Goal: Transaction & Acquisition: Purchase product/service

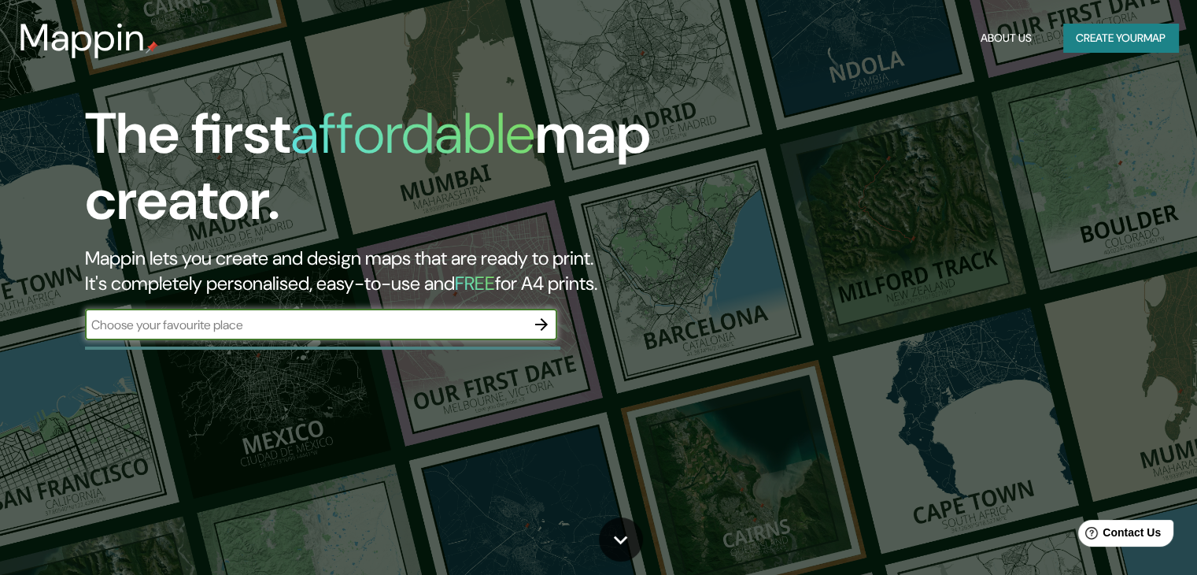
click at [412, 333] on input "text" at bounding box center [305, 325] width 441 height 18
paste input "cayanne"
type input "cayanne, Guayana Francesa"
click at [542, 320] on icon "button" at bounding box center [541, 324] width 13 height 13
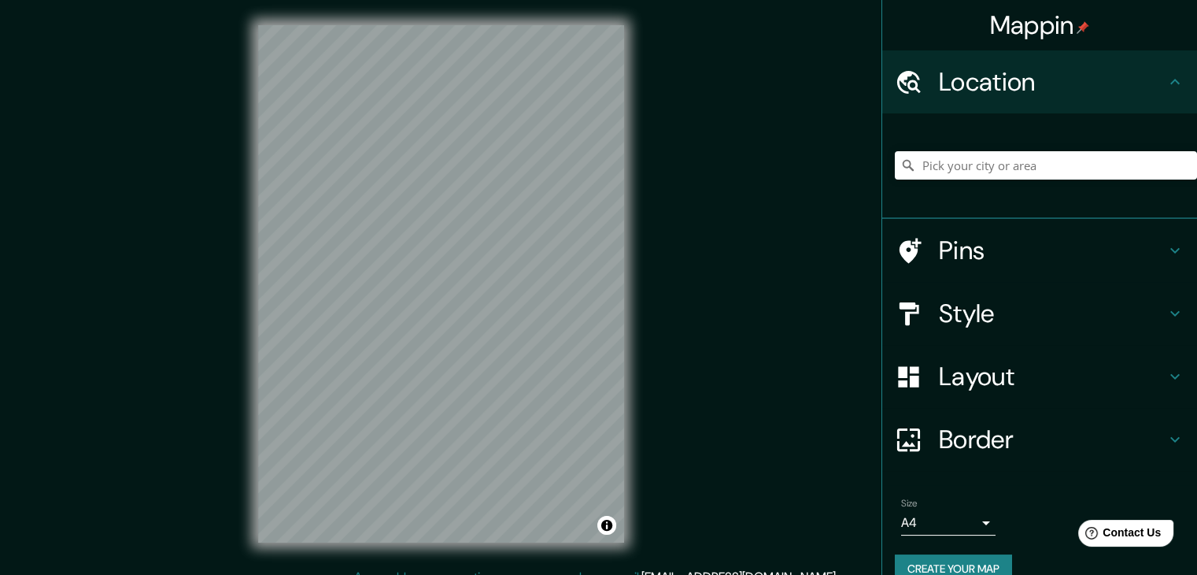
click at [960, 303] on h4 "Style" at bounding box center [1052, 313] width 227 height 31
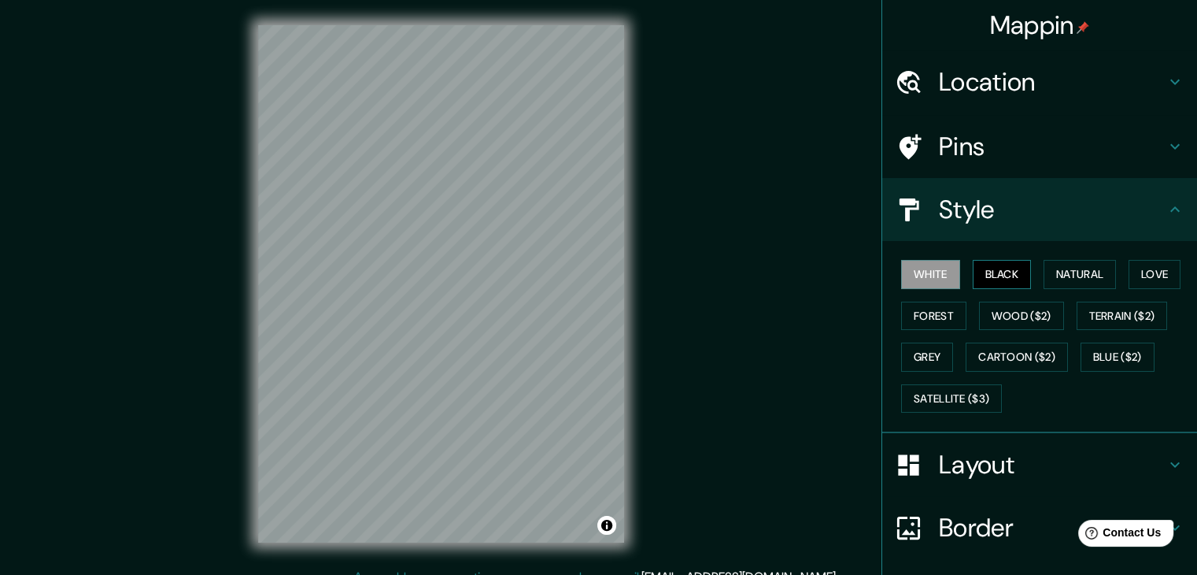
click at [986, 270] on button "Black" at bounding box center [1002, 274] width 59 height 29
click at [1061, 289] on div "White Black Natural Love Forest Wood ($2) Terrain ($2) Grey Cartoon ($2) Blue (…" at bounding box center [1046, 335] width 302 height 165
click at [1061, 281] on button "Natural" at bounding box center [1080, 274] width 72 height 29
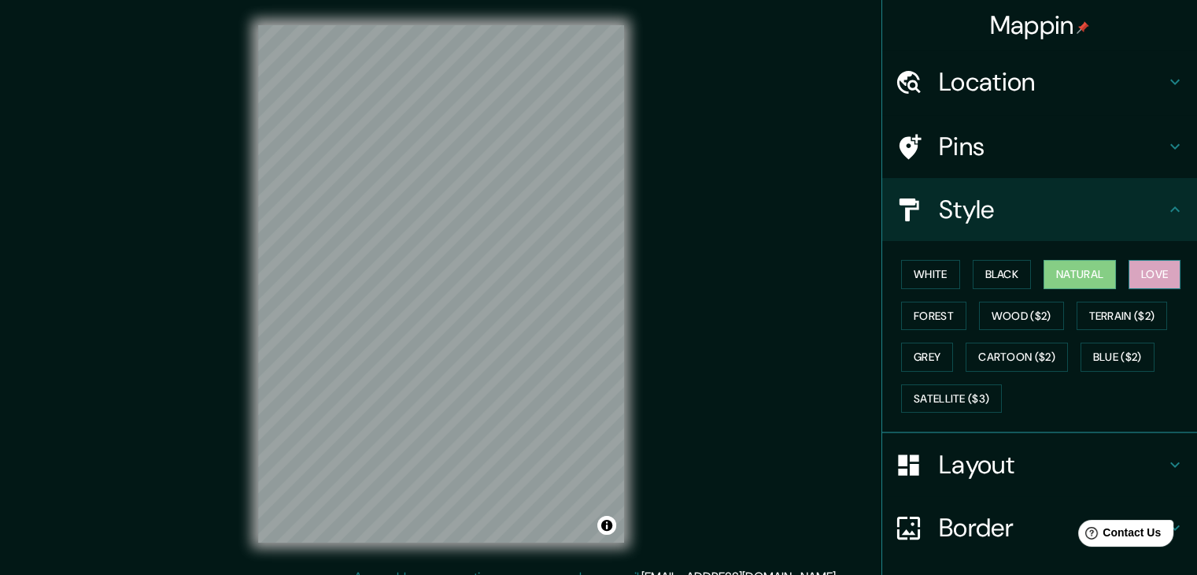
click at [1129, 279] on button "Love" at bounding box center [1155, 274] width 52 height 29
click at [1092, 309] on button "Terrain ($2)" at bounding box center [1122, 315] width 91 height 29
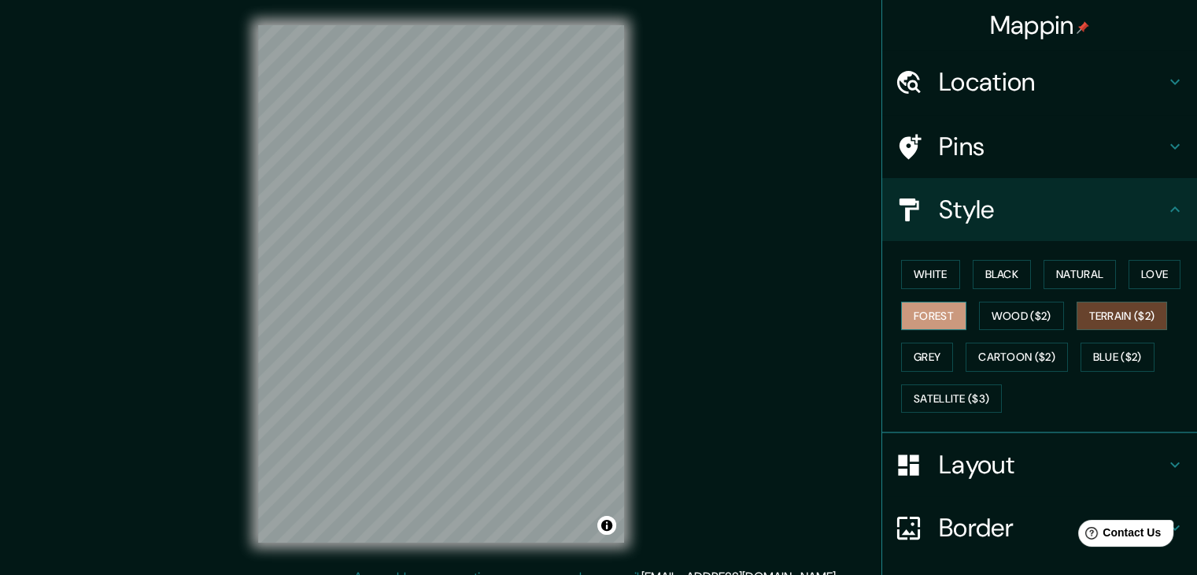
click at [933, 313] on button "Forest" at bounding box center [933, 315] width 65 height 29
click at [1007, 311] on button "Wood ($2)" at bounding box center [1021, 315] width 85 height 29
click at [1111, 329] on div "White Black Natural Love Forest Wood ($2) Terrain ($2) Grey Cartoon ($2) Blue (…" at bounding box center [1046, 335] width 302 height 165
click at [1077, 312] on button "Terrain ($2)" at bounding box center [1122, 315] width 91 height 29
click at [1081, 357] on button "Blue ($2)" at bounding box center [1118, 356] width 74 height 29
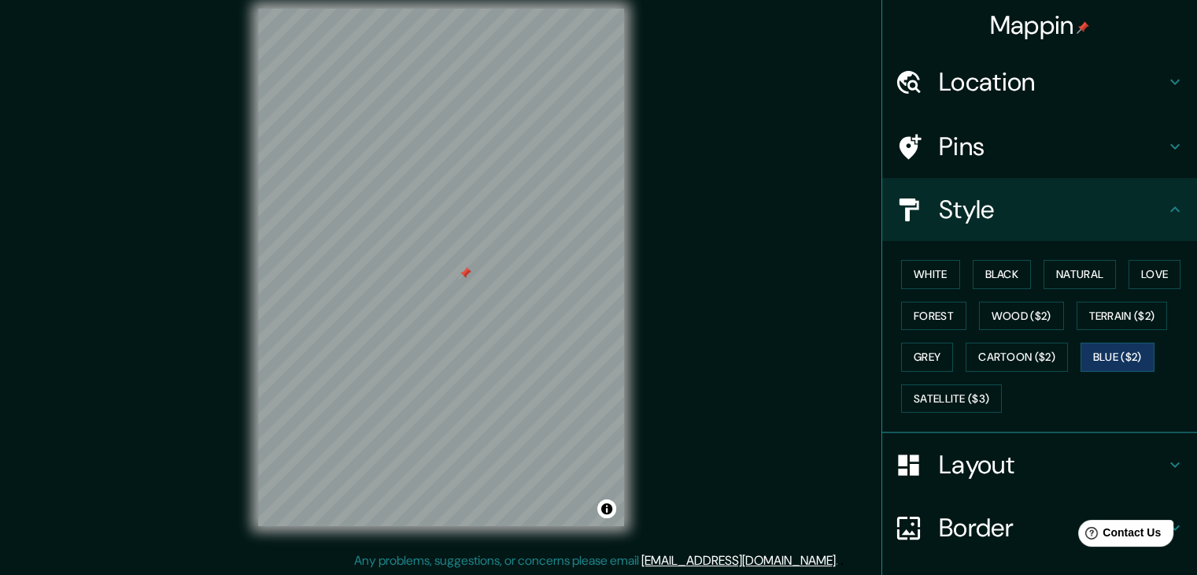
scroll to position [18, 0]
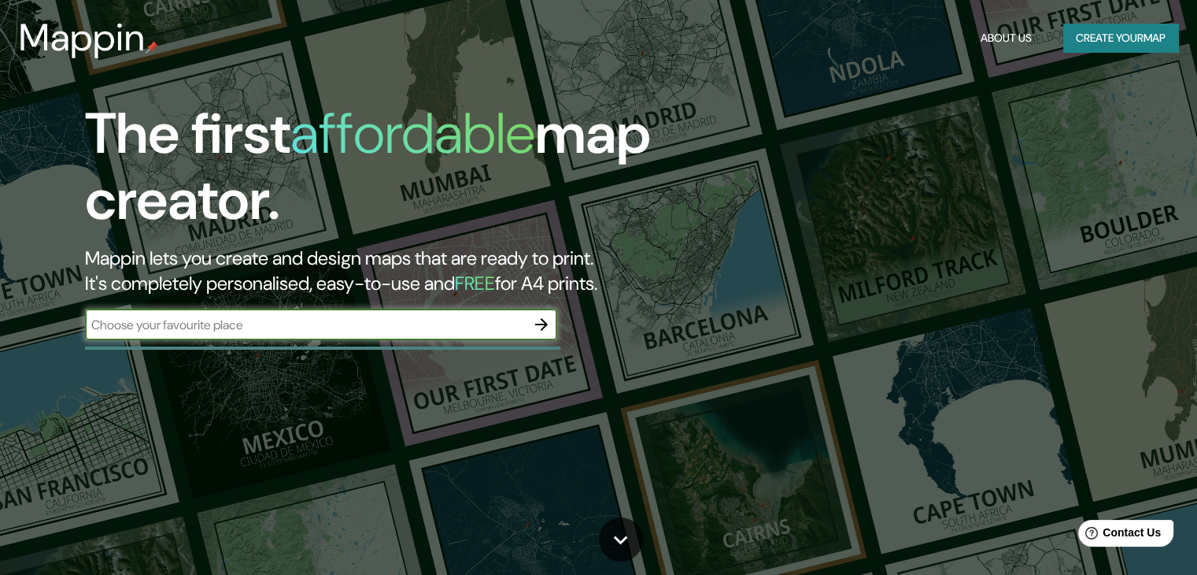
click at [335, 334] on div "​" at bounding box center [321, 324] width 472 height 31
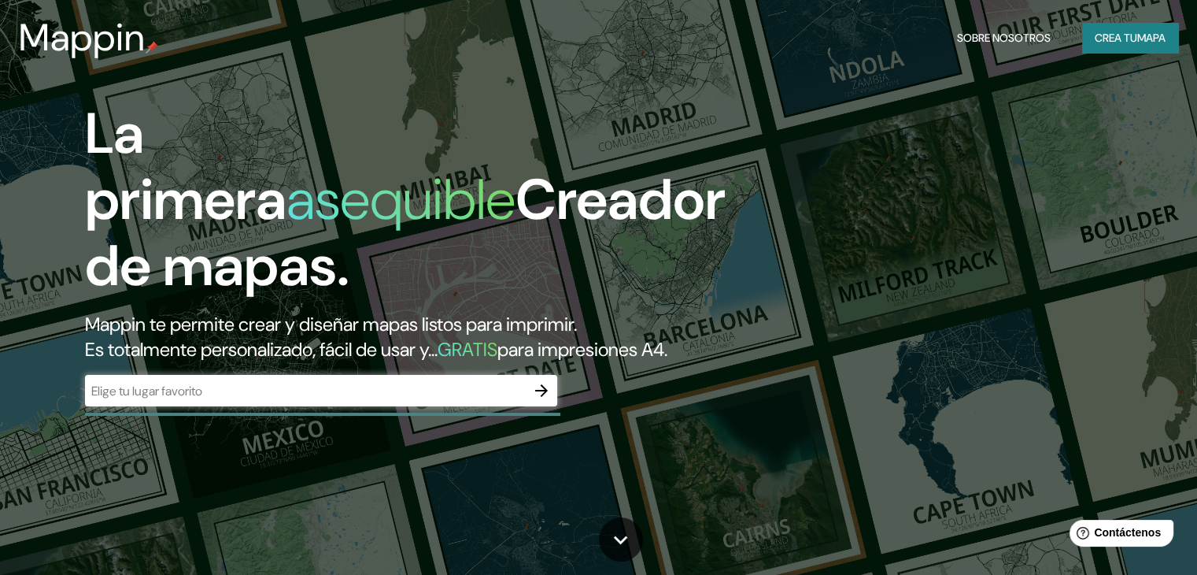
click at [302, 400] on input "text" at bounding box center [305, 391] width 441 height 18
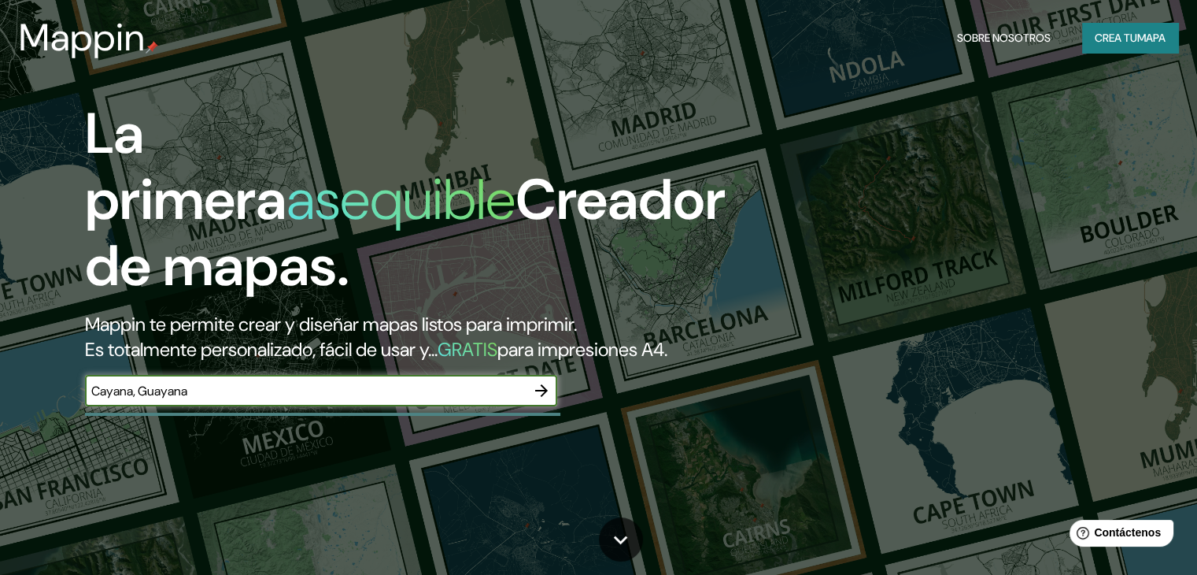
click at [132, 400] on input "Cayana, Guayana" at bounding box center [305, 391] width 441 height 18
type input "Cayanne, Guayana"
click at [546, 400] on icon "button" at bounding box center [541, 390] width 19 height 19
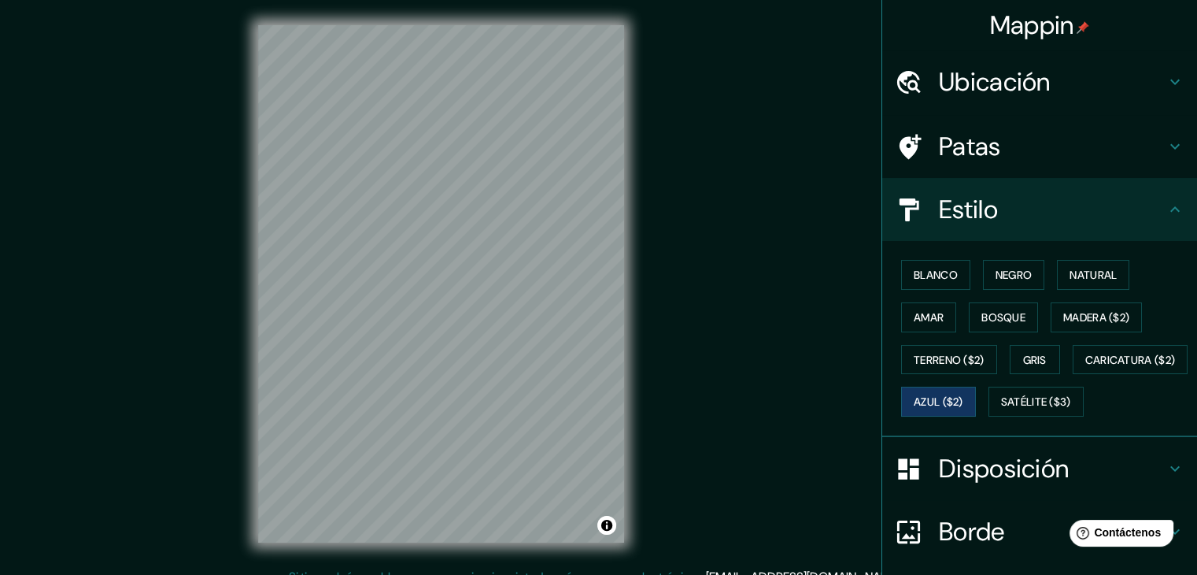
click at [863, 267] on div "Mappin Ubicación Patas Estilo Blanco Negro Natural Amar Bosque Madera ($2) Terr…" at bounding box center [598, 296] width 1197 height 593
click at [696, 293] on div "Mappin Ubicación Patas Estilo Blanco Negro Natural Amar Bosque Madera ($2) Terr…" at bounding box center [598, 296] width 1197 height 593
click at [625, 268] on div "© Mapbox © OpenStreetMap Improve this map" at bounding box center [441, 283] width 416 height 567
click at [939, 275] on font "Blanco" at bounding box center [936, 275] width 44 height 14
click at [1000, 280] on font "Negro" at bounding box center [1014, 275] width 37 height 14
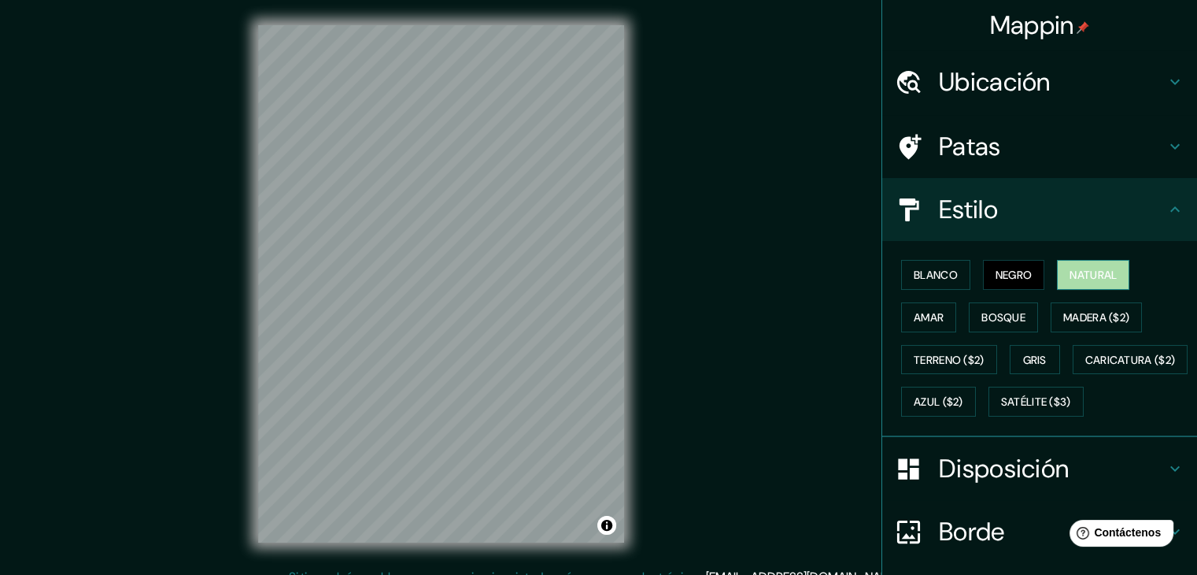
click at [1057, 283] on button "Natural" at bounding box center [1093, 275] width 72 height 30
click at [1039, 279] on div "Blanco Negro Natural Amar Bosque Madera ($2) Terreno ($2) Gris Caricatura ($2) …" at bounding box center [1046, 337] width 302 height 169
click at [241, 106] on div "© Mapbox © OpenStreetMap Improve this map" at bounding box center [441, 283] width 416 height 567
click at [644, 412] on div "© Mapbox © OpenStreetMap Improve this map" at bounding box center [441, 283] width 416 height 567
click at [67, 122] on div "Mappin Ubicación Patas Estilo Blanco Negro Natural Amar Bosque Madera ($2) Terr…" at bounding box center [598, 296] width 1197 height 593
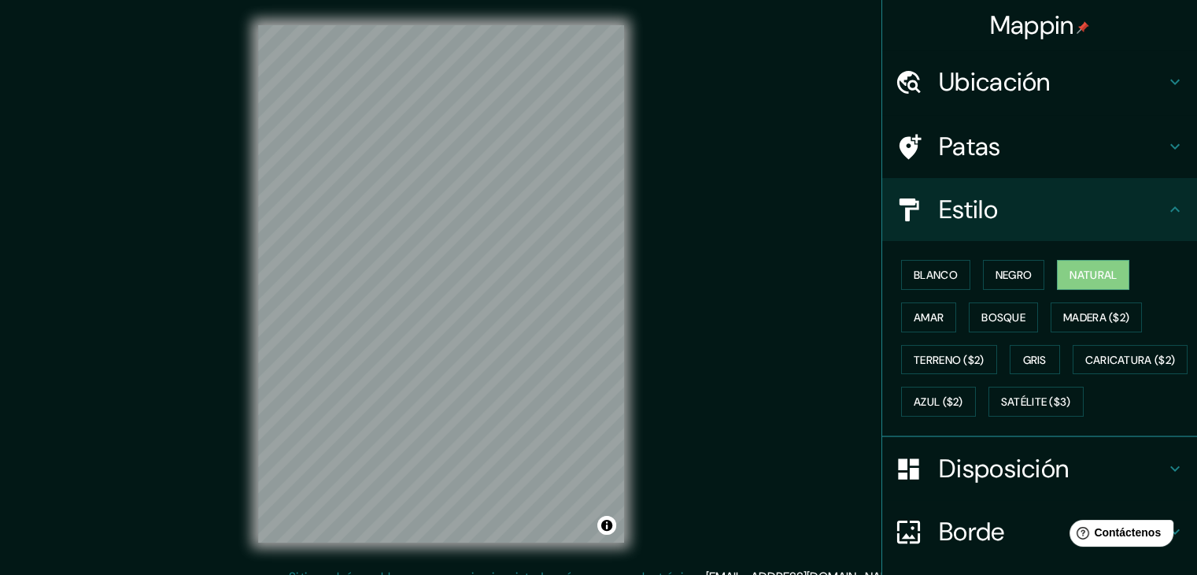
click at [645, 352] on div "© Mapbox © OpenStreetMap Improve this map" at bounding box center [441, 283] width 416 height 567
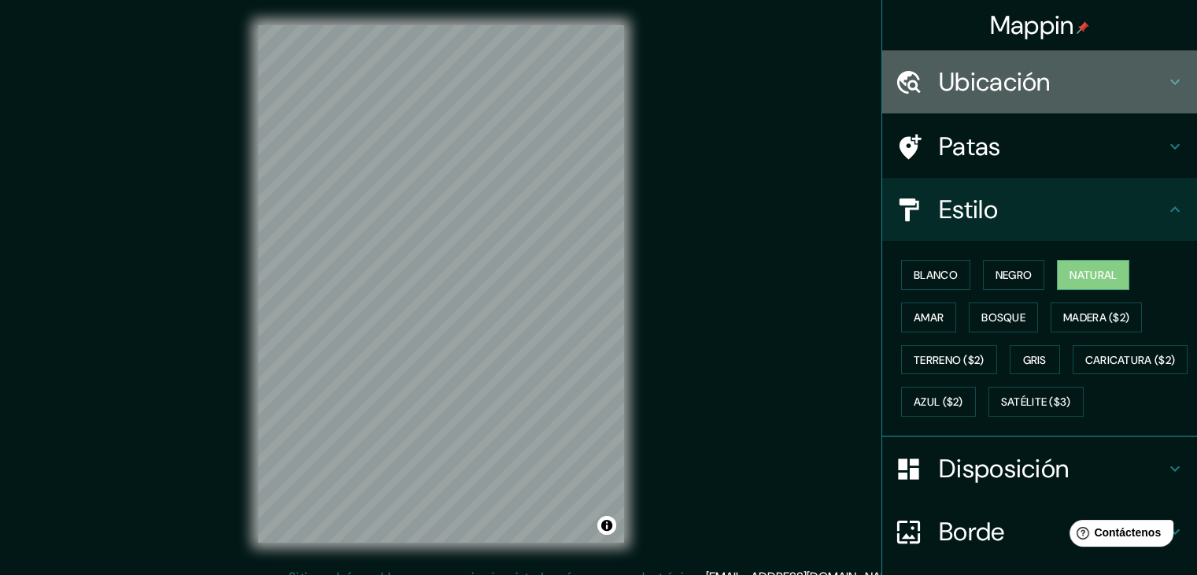
click at [1055, 76] on h4 "Ubicación" at bounding box center [1052, 81] width 227 height 31
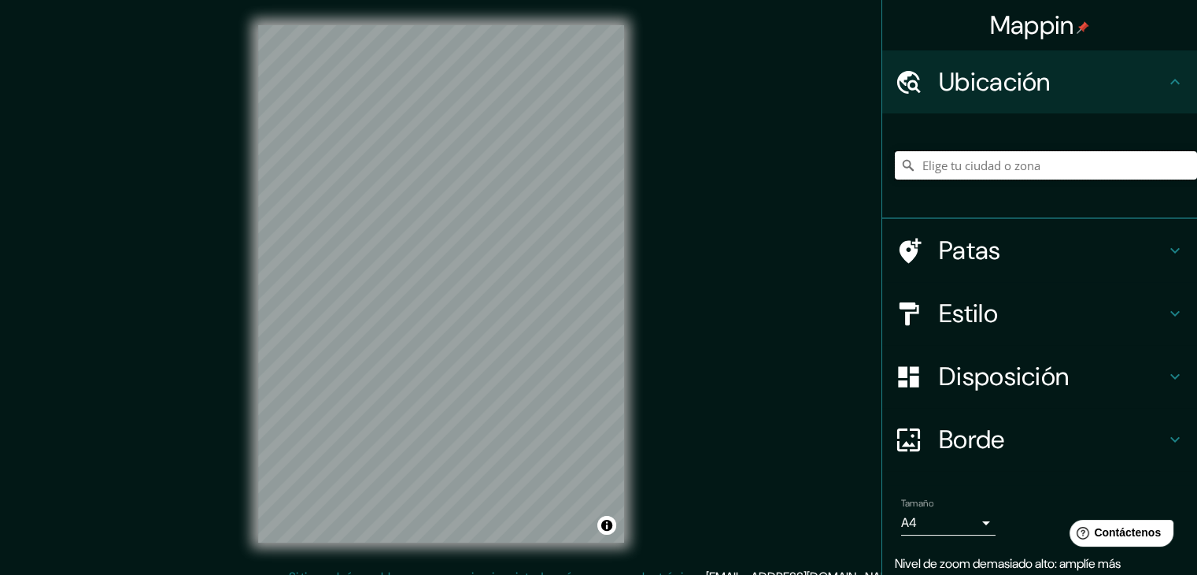
click at [1041, 154] on input "Elige tu ciudad o zona" at bounding box center [1046, 165] width 302 height 28
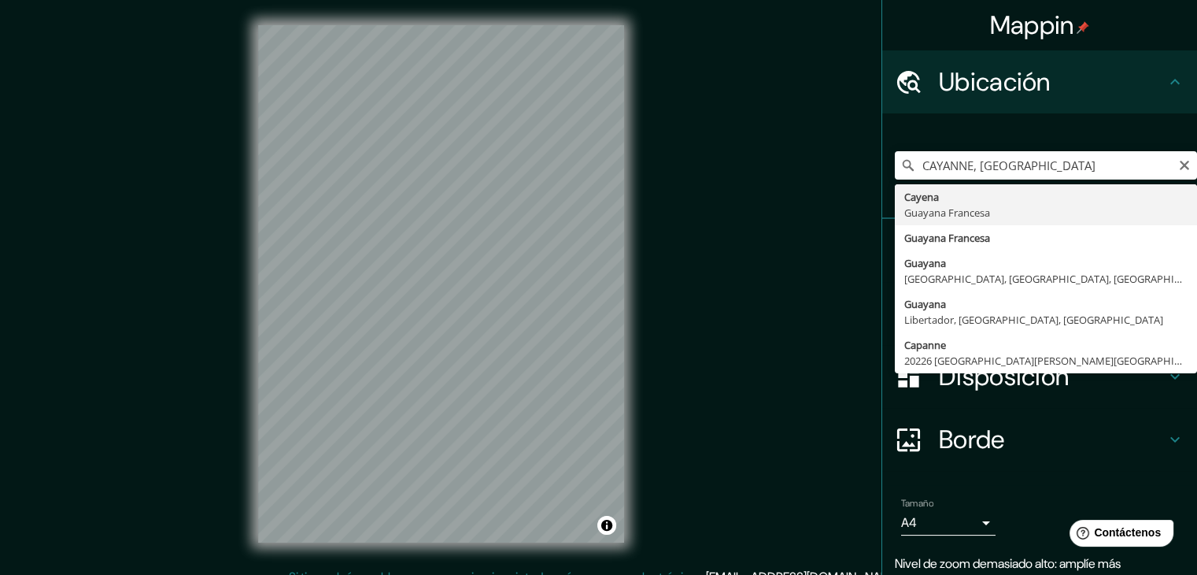
type input "Cayena, Guayana Francesa"
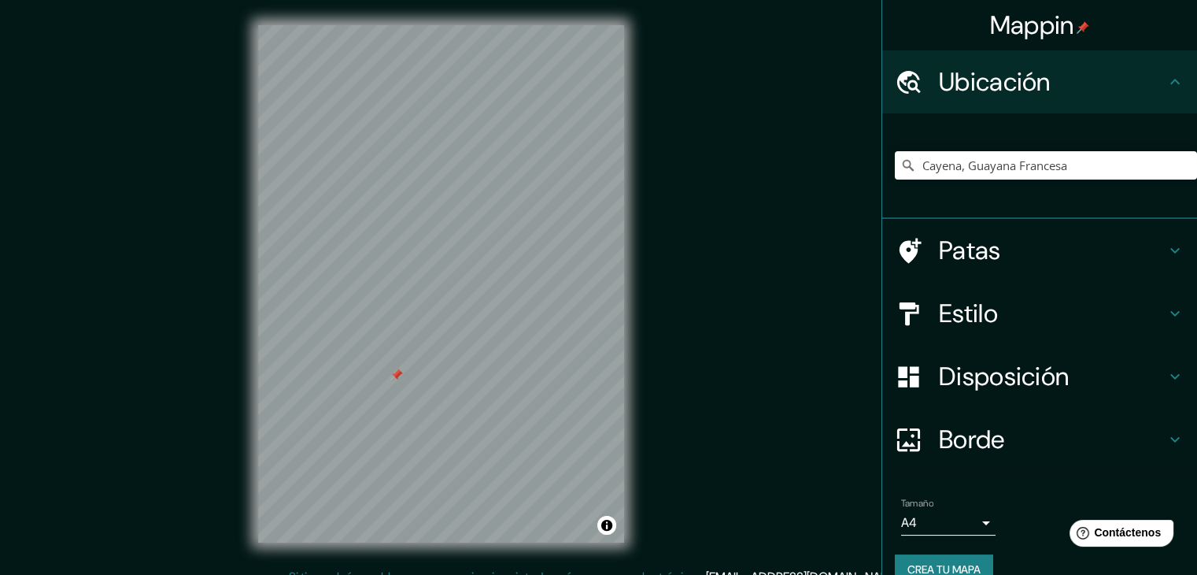
click at [390, 25] on div at bounding box center [441, 25] width 366 height 0
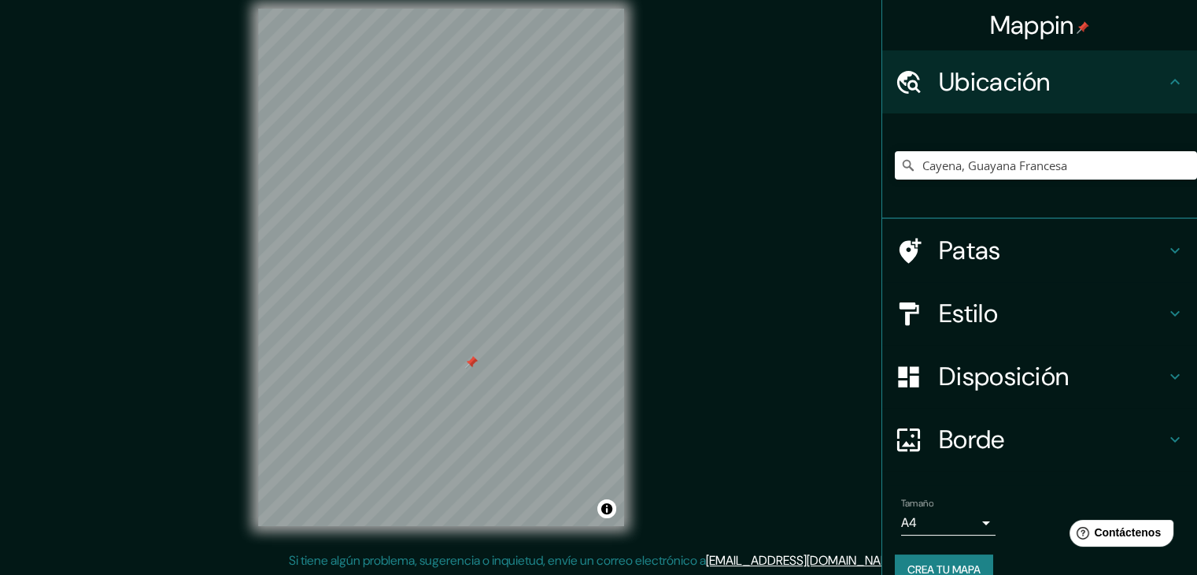
scroll to position [18, 0]
click at [951, 332] on div "Estilo" at bounding box center [1039, 313] width 315 height 63
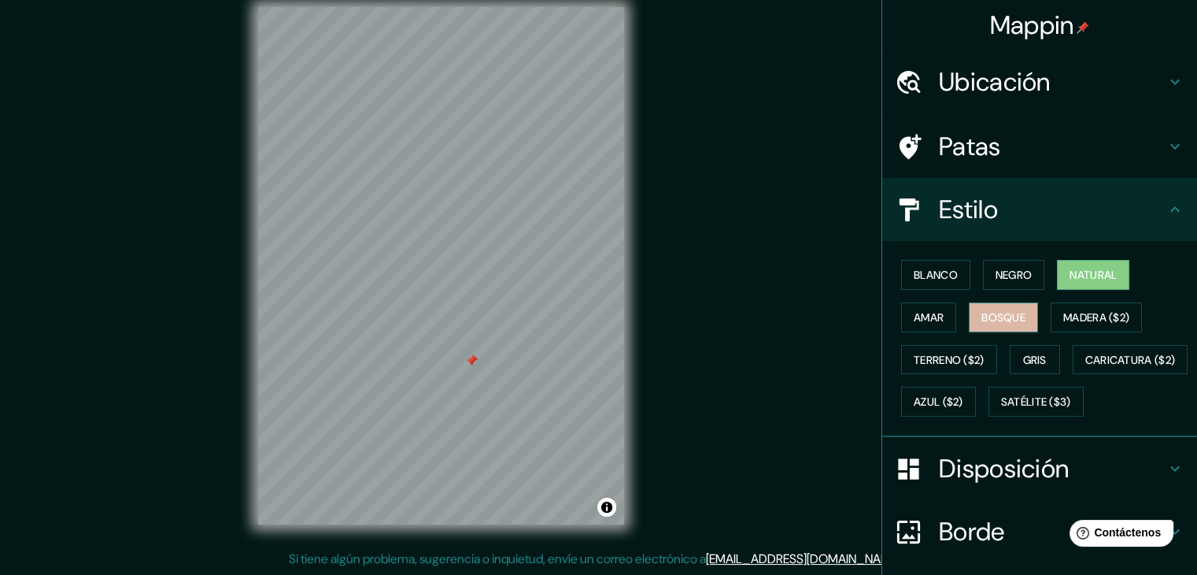
click at [981, 307] on font "Bosque" at bounding box center [1003, 317] width 44 height 20
click at [920, 322] on font "Amar" at bounding box center [929, 317] width 30 height 14
click at [1039, 314] on div "Blanco Negro Natural Amar Bosque Madera ($2) Terreno ($2) Gris Caricatura ($2) …" at bounding box center [1046, 337] width 302 height 169
click at [1063, 315] on font "Madera ($2)" at bounding box center [1096, 317] width 66 height 14
click at [1070, 284] on button "Natural" at bounding box center [1093, 275] width 72 height 30
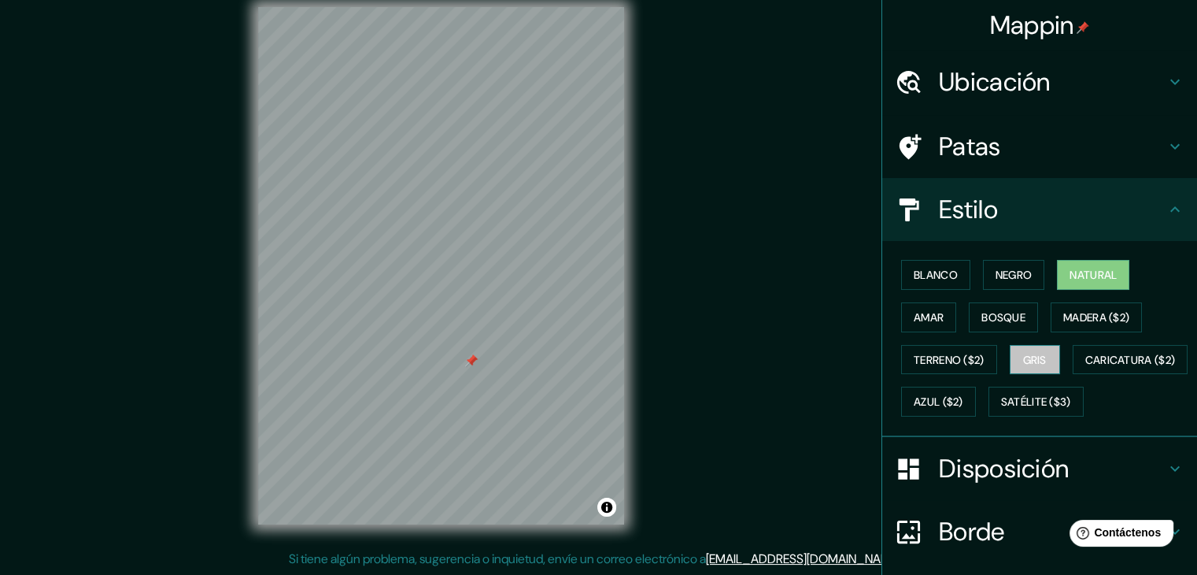
click at [1048, 346] on button "Gris" at bounding box center [1035, 360] width 50 height 30
click at [1074, 320] on font "Madera ($2)" at bounding box center [1096, 317] width 66 height 14
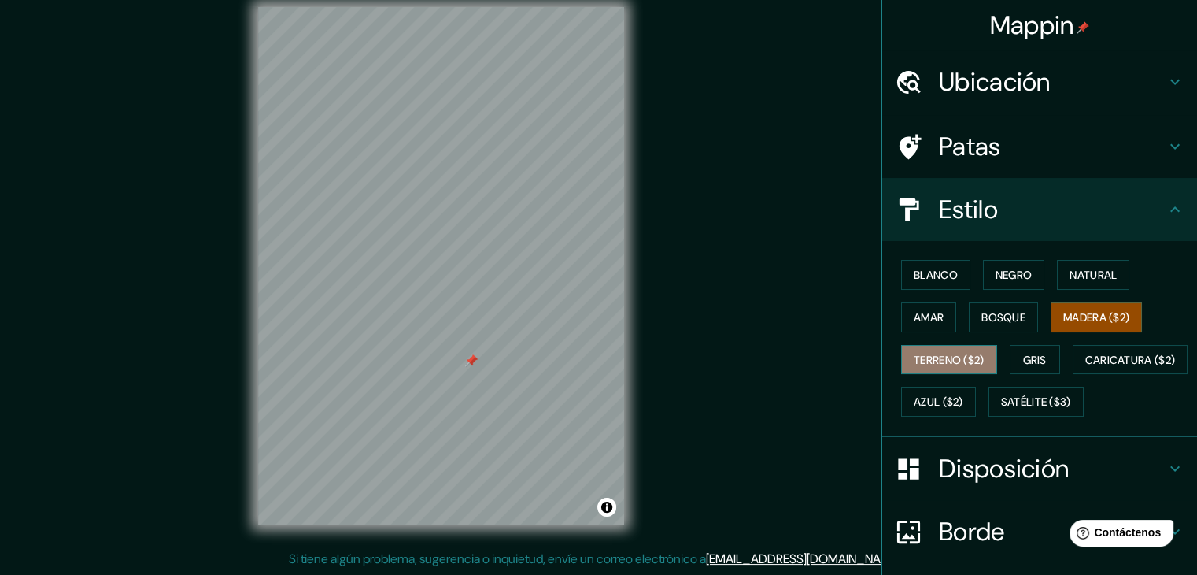
click at [972, 357] on font "Terreno ($2)" at bounding box center [949, 360] width 71 height 14
click at [970, 383] on div "Blanco Negro Natural Amar Bosque Madera ($2) Terreno ($2) Gris Caricatura ($2) …" at bounding box center [1046, 337] width 302 height 169
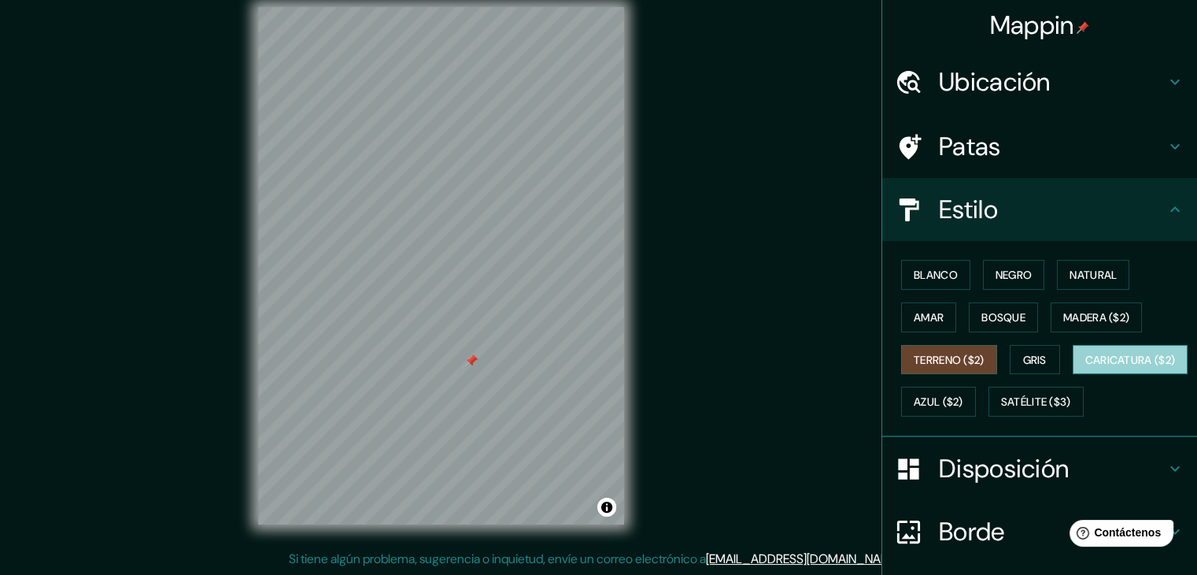
click at [1085, 370] on font "Caricatura ($2)" at bounding box center [1130, 359] width 91 height 20
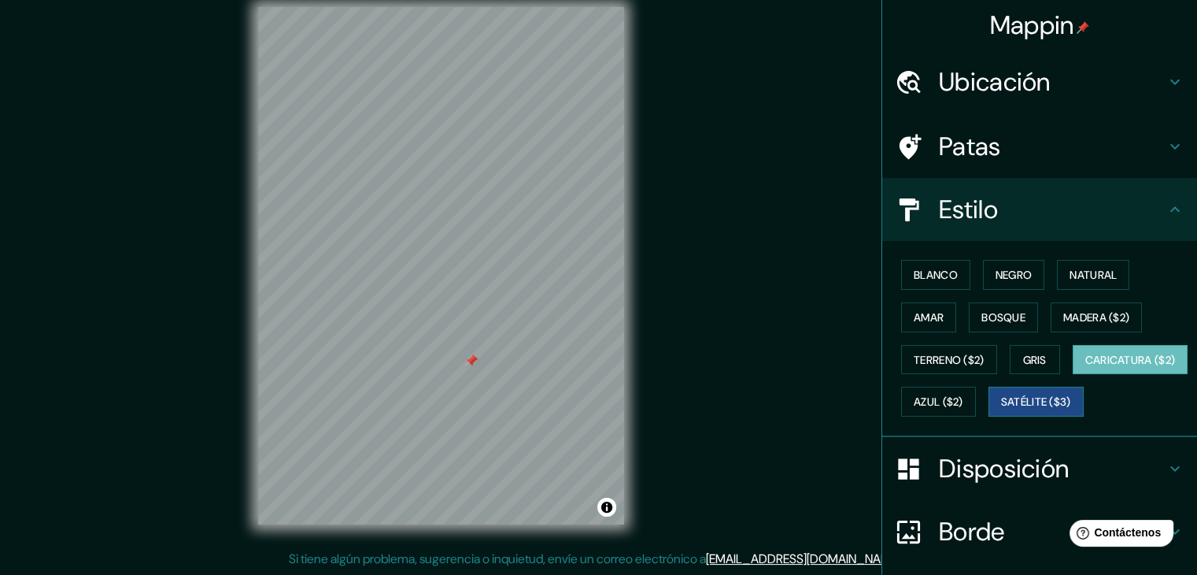
click at [1001, 409] on font "Satélite ($3)" at bounding box center [1036, 402] width 70 height 14
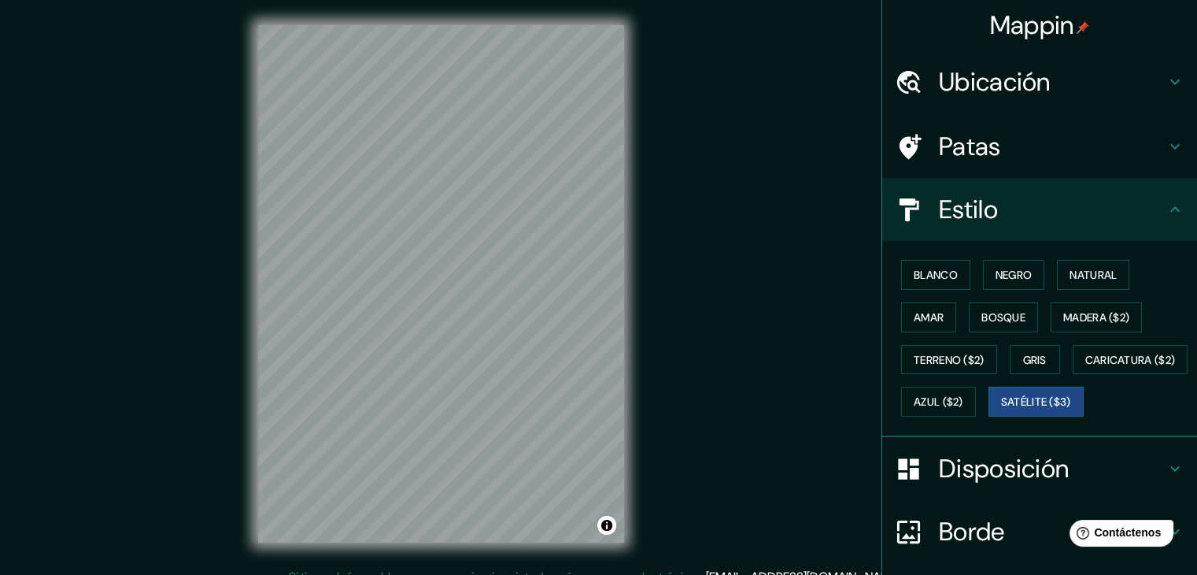
click at [967, 90] on font "Ubicación" at bounding box center [995, 81] width 112 height 33
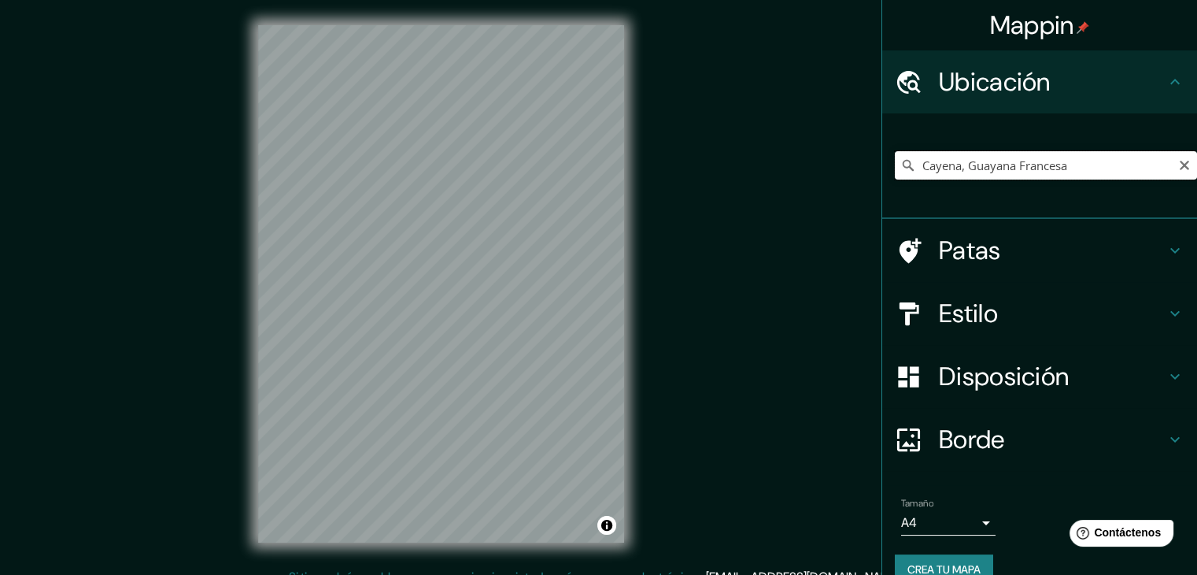
click at [1009, 161] on input "Cayena, Guayana Francesa" at bounding box center [1046, 165] width 302 height 28
click at [1064, 166] on input "Cayena, Guayana Francesa" at bounding box center [1046, 165] width 302 height 28
click at [1127, 177] on input "Cayena, Guayana Francesa" at bounding box center [1046, 165] width 302 height 28
click at [1124, 174] on input "Cayena, Guayana Francesa" at bounding box center [1046, 165] width 302 height 28
drag, startPoint x: 1095, startPoint y: 161, endPoint x: 878, endPoint y: 157, distance: 216.5
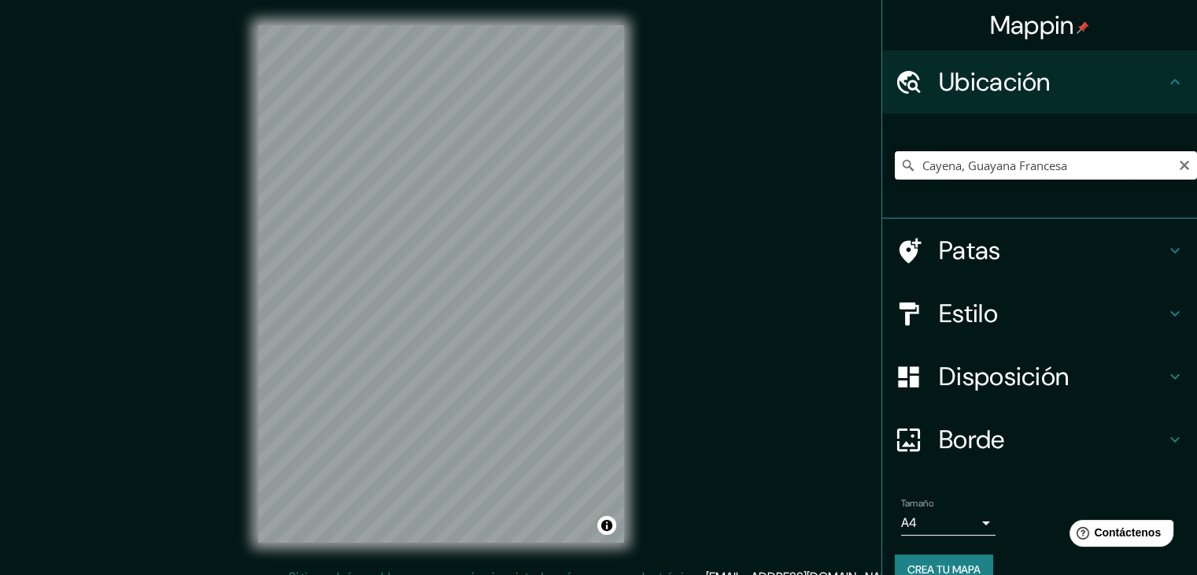
click at [882, 157] on div "Cayena, Guayana Francesa" at bounding box center [1039, 165] width 315 height 105
click at [895, 164] on input "Cayena, Guayana Francesa" at bounding box center [1046, 165] width 302 height 28
click at [900, 157] on icon at bounding box center [908, 165] width 16 height 16
click at [900, 165] on icon at bounding box center [908, 165] width 16 height 16
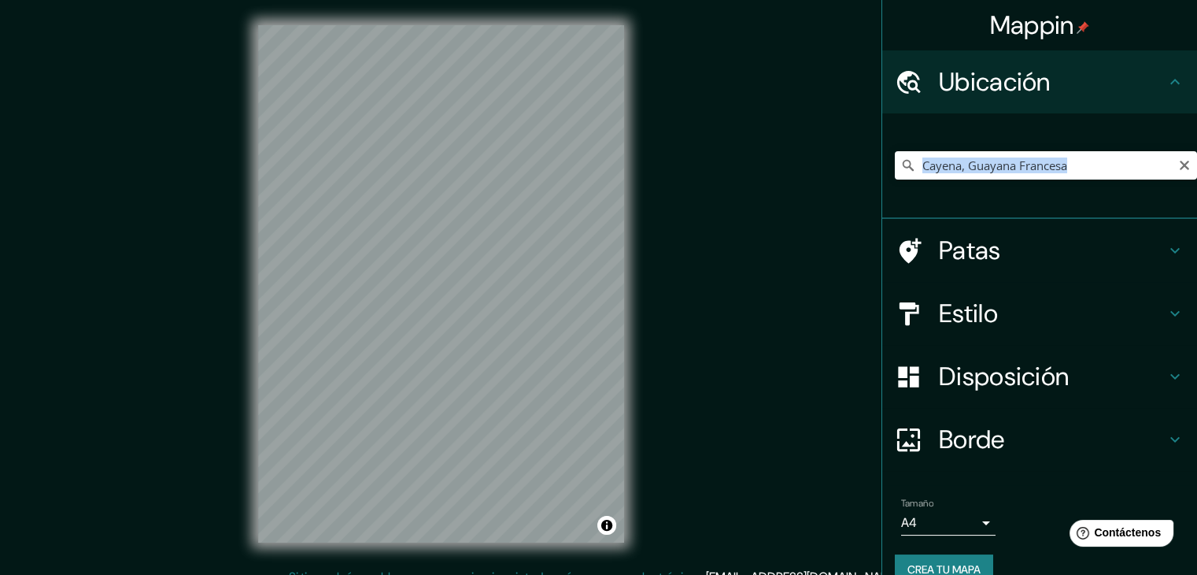
click at [900, 165] on icon at bounding box center [908, 165] width 16 height 16
click at [900, 166] on icon at bounding box center [908, 165] width 16 height 16
click at [945, 163] on input "Cayena, Guayana Francesa" at bounding box center [1046, 165] width 302 height 28
drag, startPoint x: 913, startPoint y: 164, endPoint x: 1070, endPoint y: 168, distance: 157.5
click at [1070, 168] on input "Cayena, Guayana Francesa" at bounding box center [1046, 165] width 302 height 28
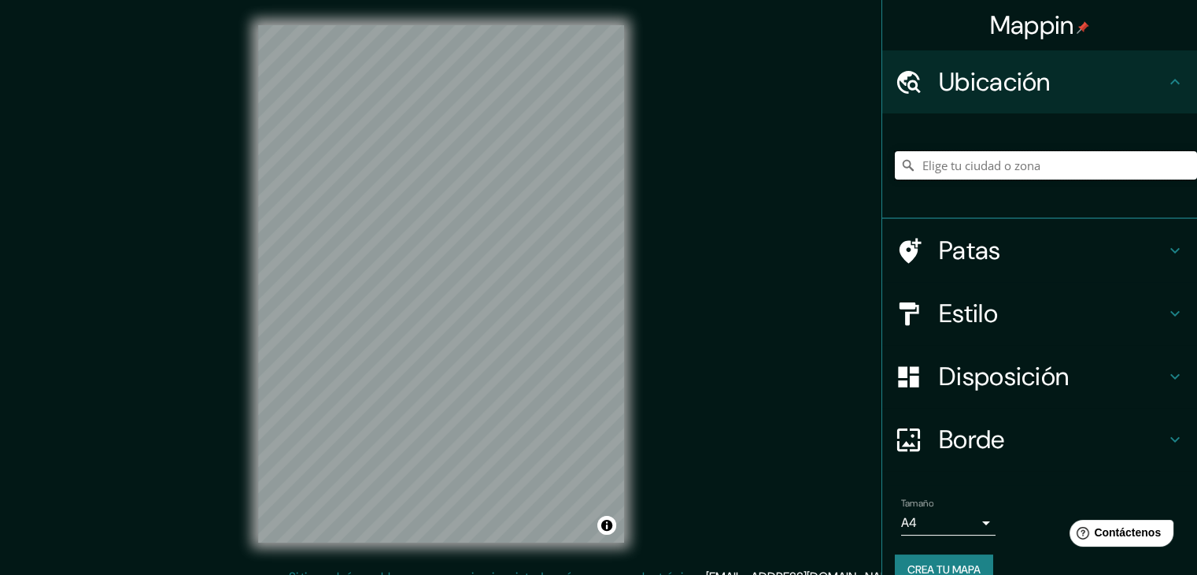
paste input "Cayena, Guayana Francesa"
type input "Cayena, Guayana Francesa"
click at [242, 405] on div "© Mapbox © OpenStreetMap Improve this map © Maxar" at bounding box center [441, 283] width 416 height 567
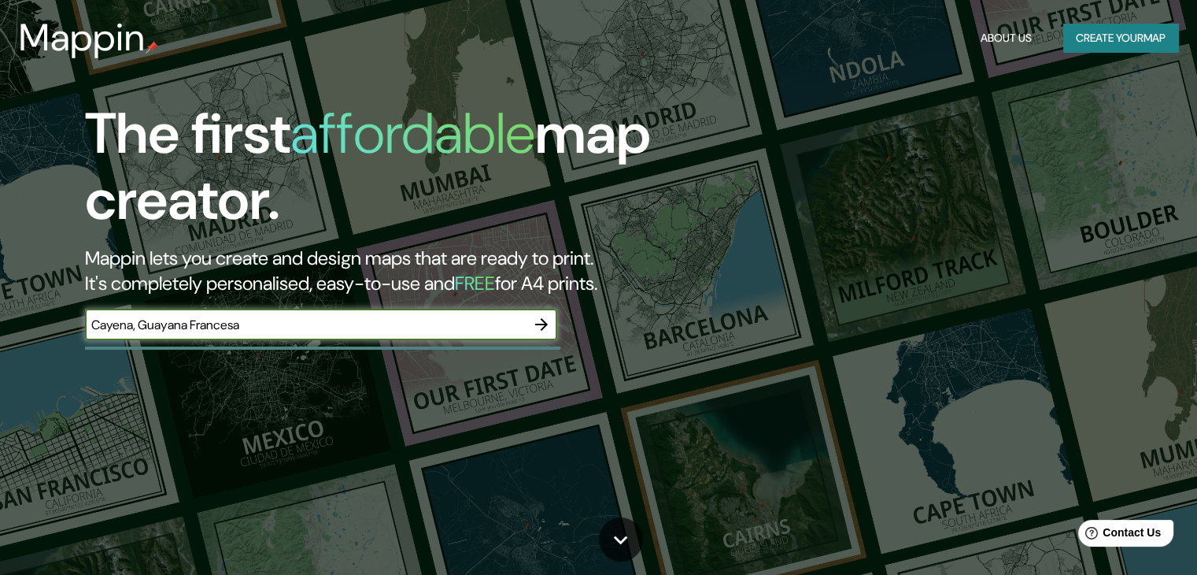
type input "Cayena, Guayana Francesa"
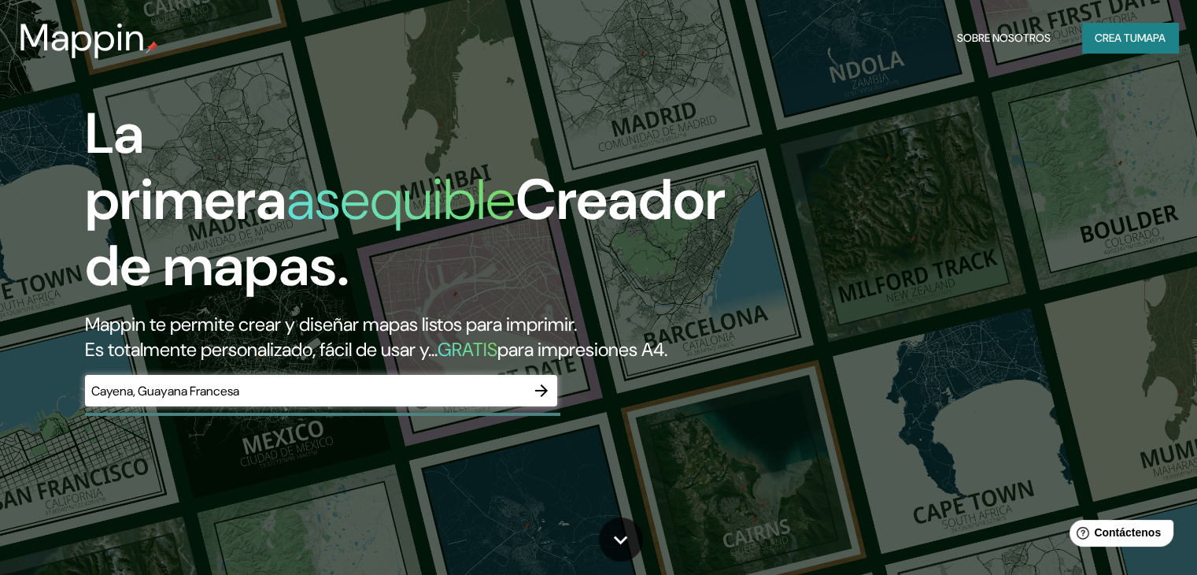
click at [535, 400] on icon "button" at bounding box center [541, 390] width 19 height 19
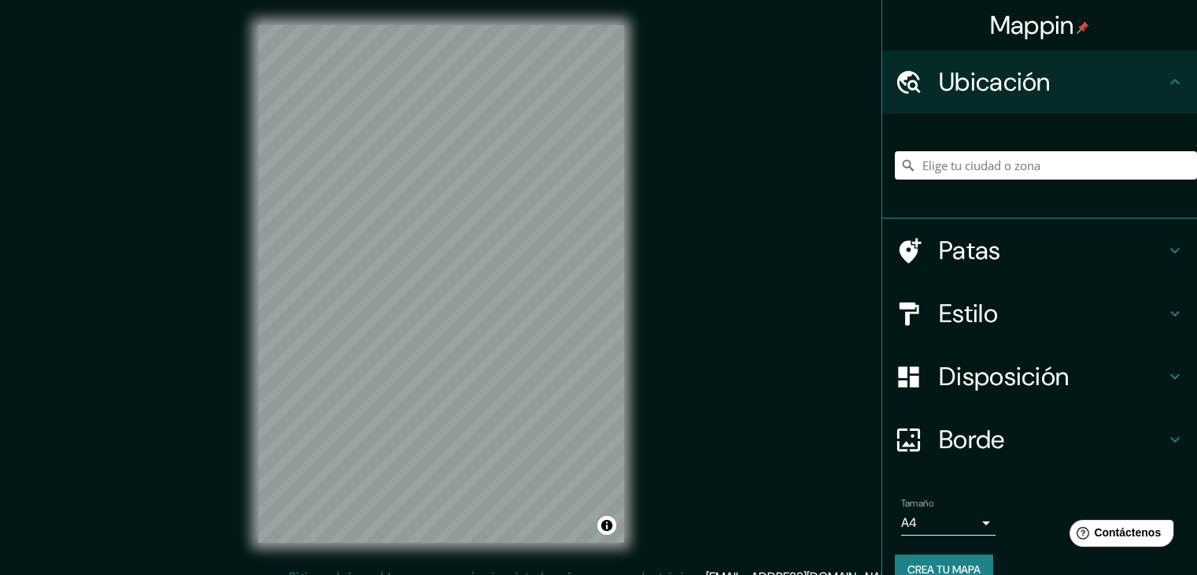
click at [996, 163] on input "Elige tu ciudad o zona" at bounding box center [1046, 165] width 302 height 28
paste input "Cayena, Guayana Francesa"
type input "Cayena, Guayana Francesa"
click at [939, 261] on font "Patas" at bounding box center [970, 250] width 62 height 33
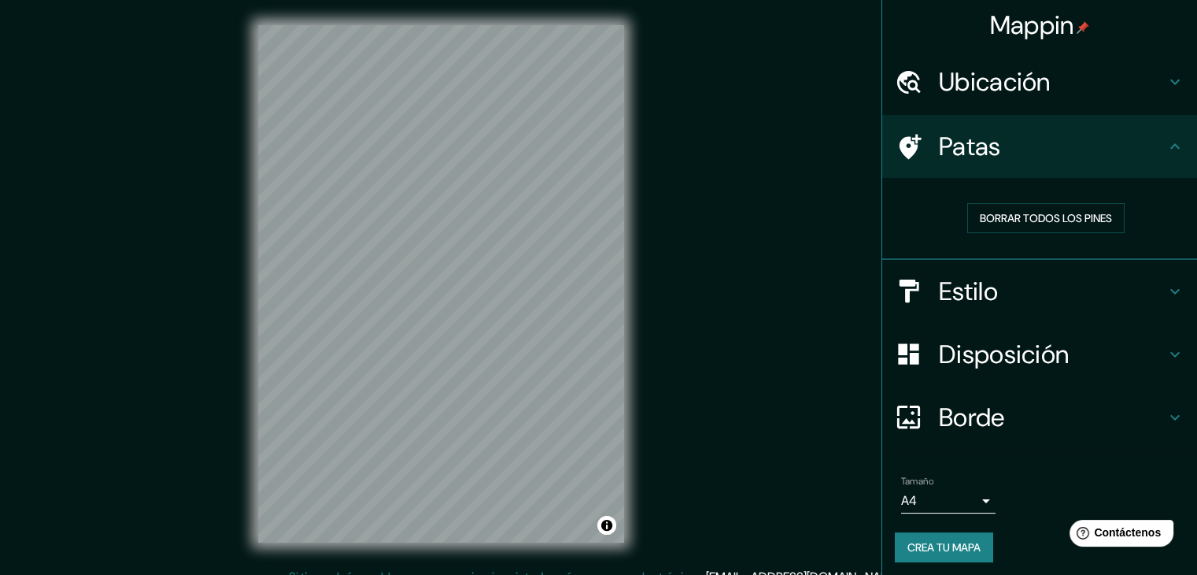
click at [988, 287] on h4 "Estilo" at bounding box center [1052, 290] width 227 height 31
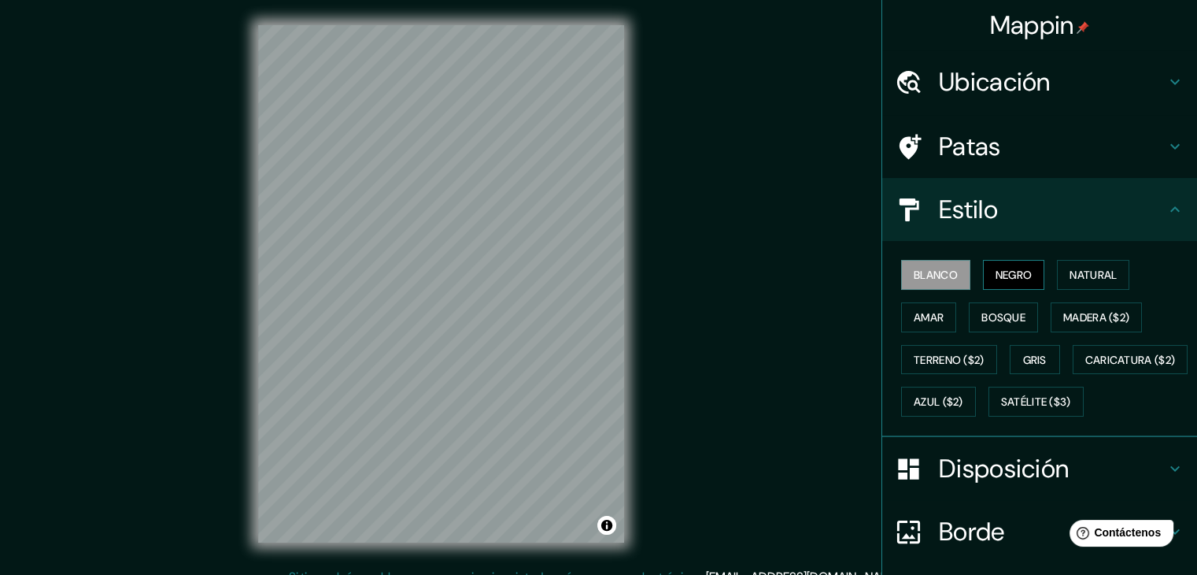
click at [1001, 272] on font "Negro" at bounding box center [1014, 275] width 37 height 14
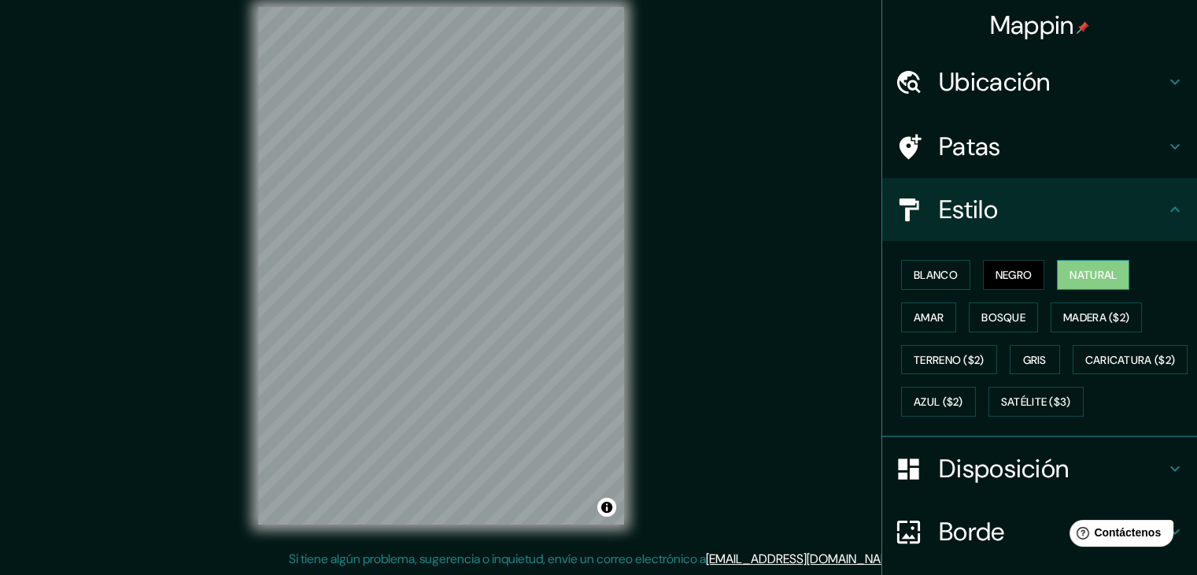
click at [1075, 265] on font "Natural" at bounding box center [1093, 274] width 47 height 20
click at [1020, 320] on button "Bosque" at bounding box center [1003, 317] width 69 height 30
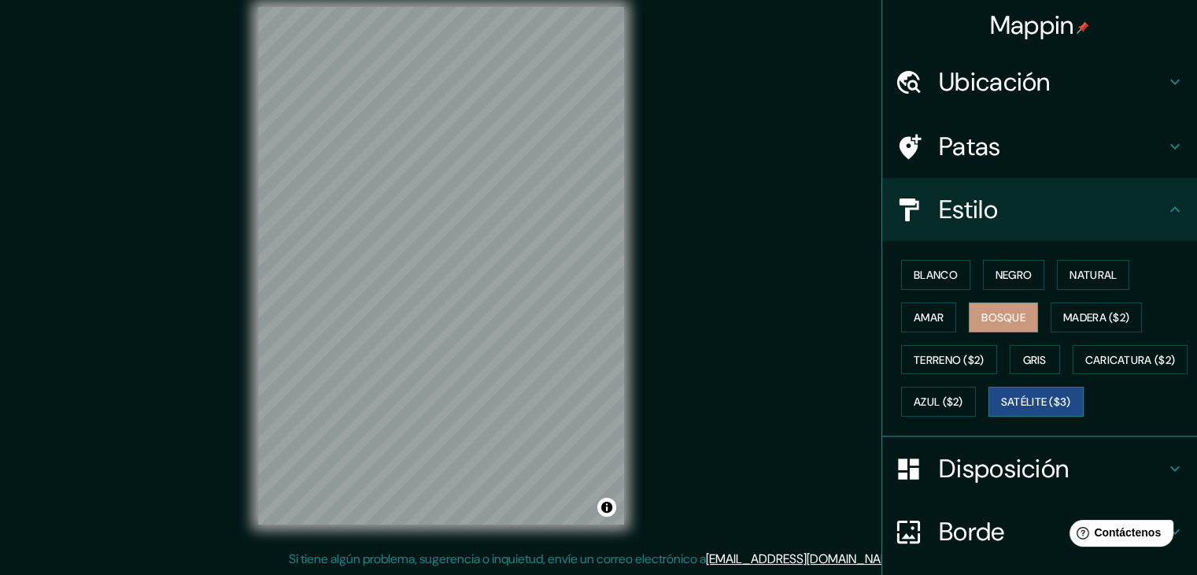
click at [1001, 409] on font "Satélite ($3)" at bounding box center [1036, 402] width 70 height 14
click at [935, 363] on font "Terreno ($2)" at bounding box center [949, 360] width 71 height 14
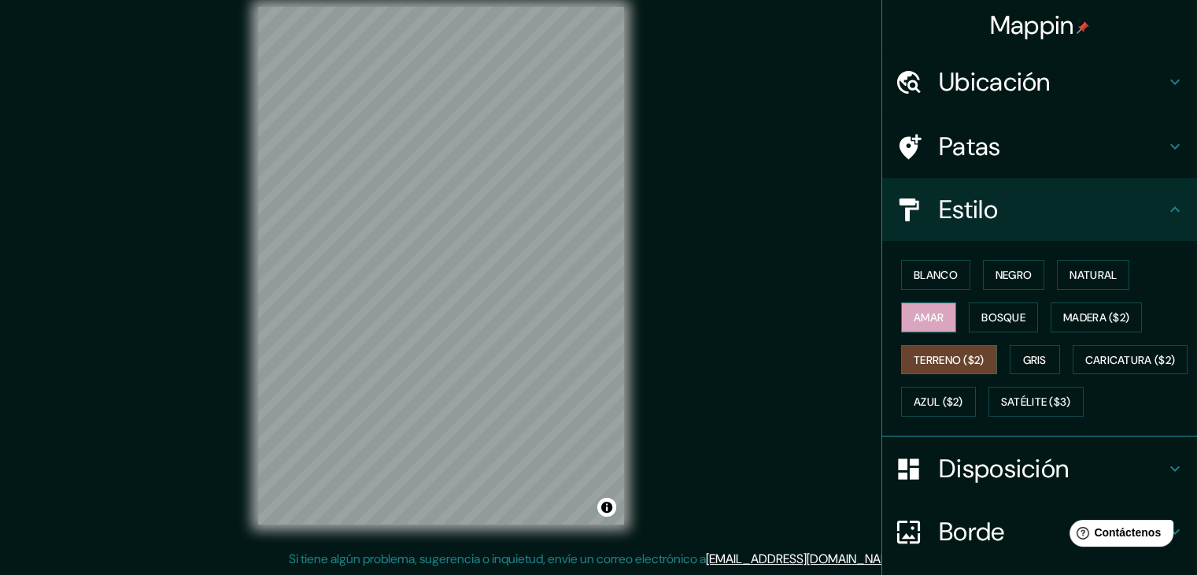
click at [918, 302] on button "Amar" at bounding box center [928, 317] width 55 height 30
click at [924, 285] on button "Blanco" at bounding box center [935, 275] width 69 height 30
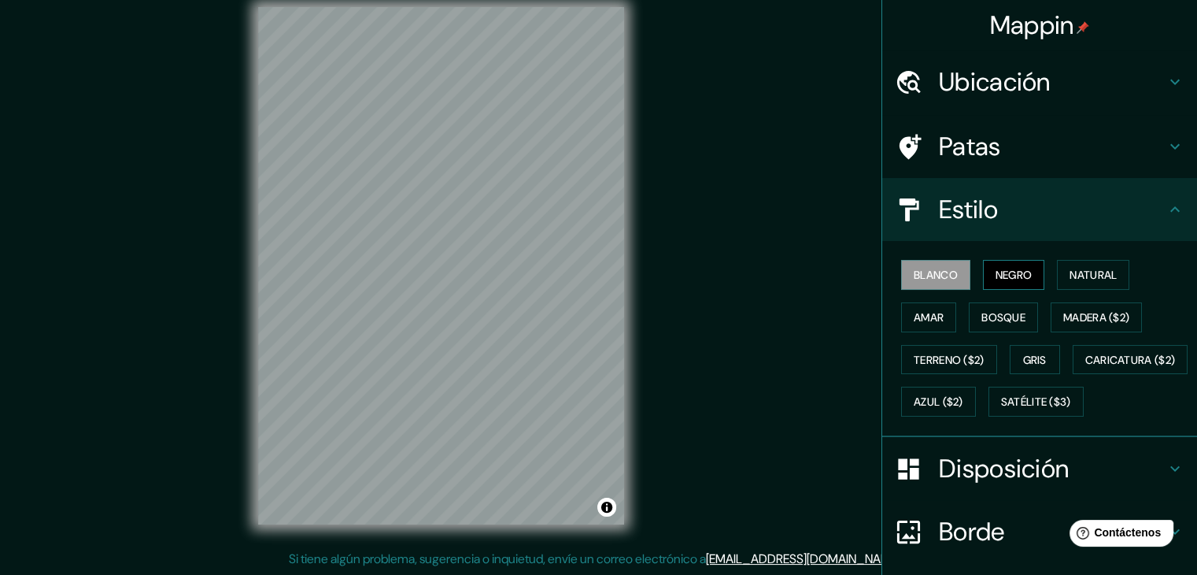
click at [1022, 279] on font "Negro" at bounding box center [1014, 275] width 37 height 14
click at [939, 279] on font "Blanco" at bounding box center [936, 275] width 44 height 14
click at [966, 280] on div "Blanco Negro Natural Amar Bosque Madera ($2) Terreno ($2) Gris Caricatura ($2) …" at bounding box center [1046, 337] width 302 height 169
click at [983, 279] on button "Negro" at bounding box center [1014, 275] width 62 height 30
click at [1070, 280] on font "Natural" at bounding box center [1093, 275] width 47 height 14
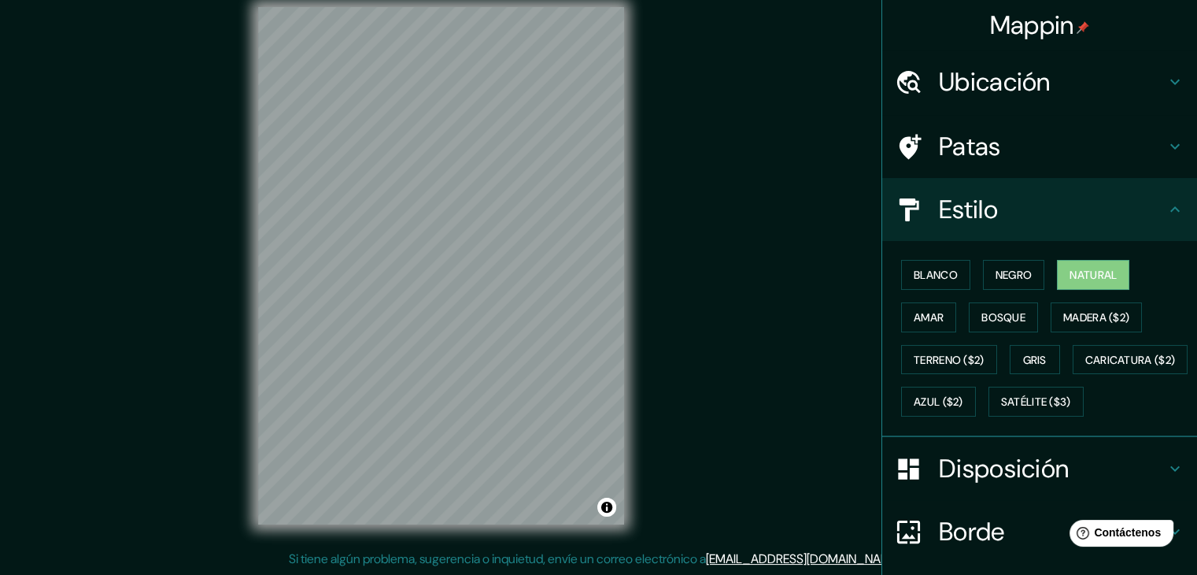
click at [1029, 143] on h4 "Patas" at bounding box center [1052, 146] width 227 height 31
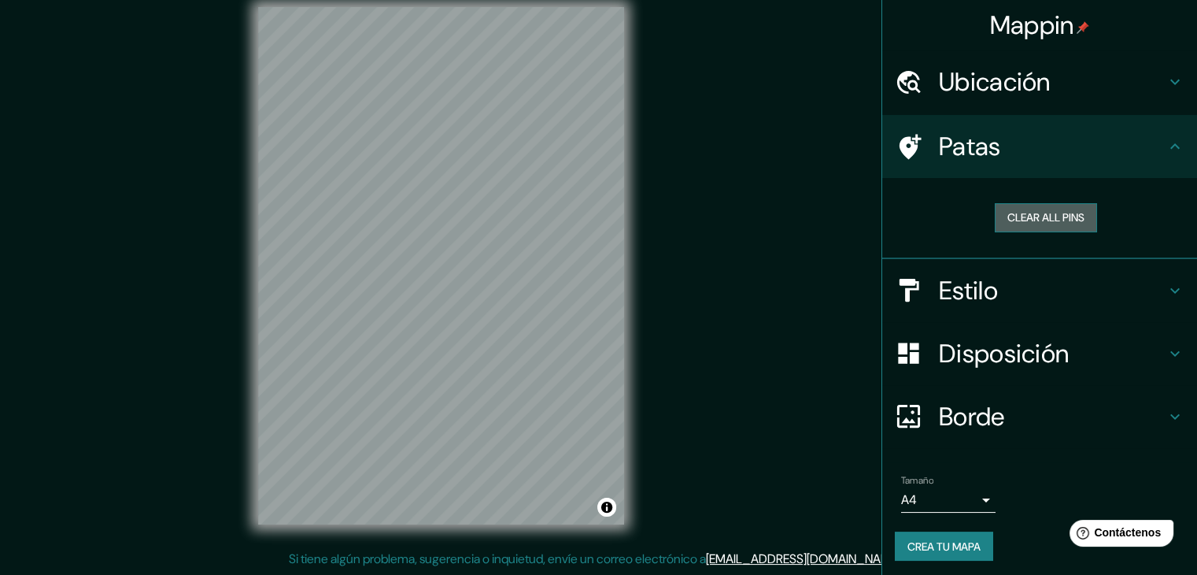
click at [1042, 211] on button "Clear all pins" at bounding box center [1046, 217] width 102 height 29
click at [1033, 285] on h4 "Estilo" at bounding box center [1052, 290] width 227 height 31
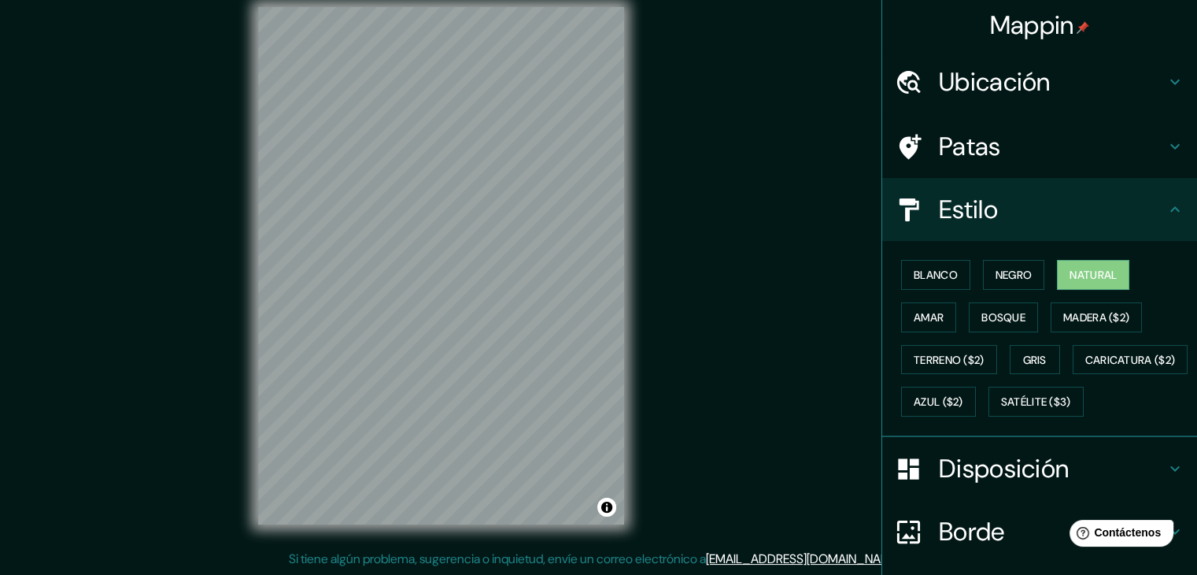
click at [992, 485] on font "Disposición" at bounding box center [1004, 468] width 130 height 33
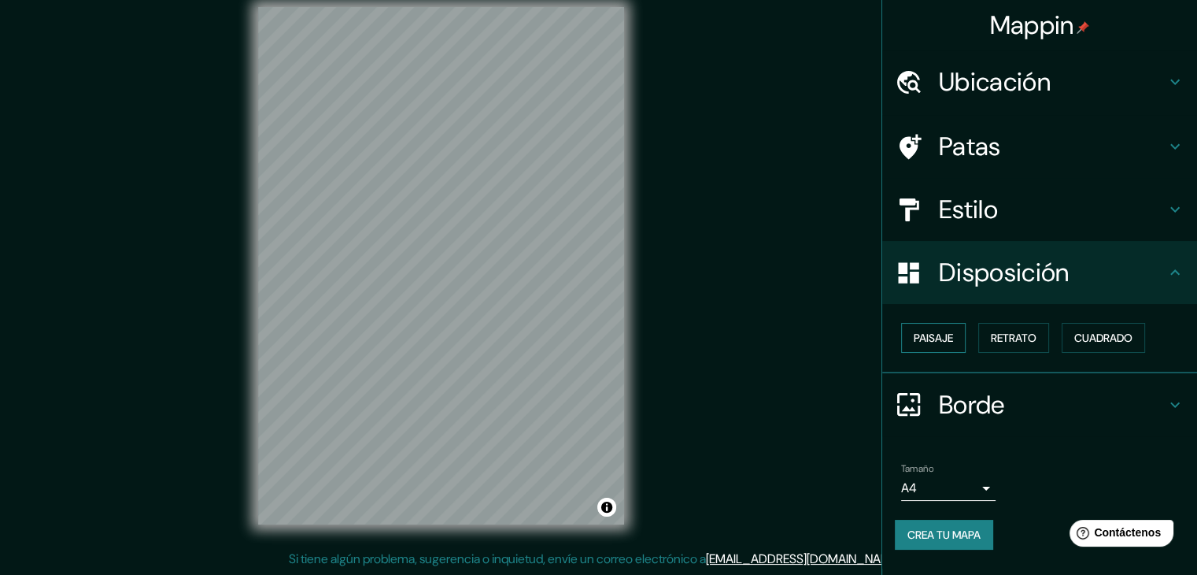
click at [949, 331] on font "Paisaje" at bounding box center [933, 338] width 39 height 14
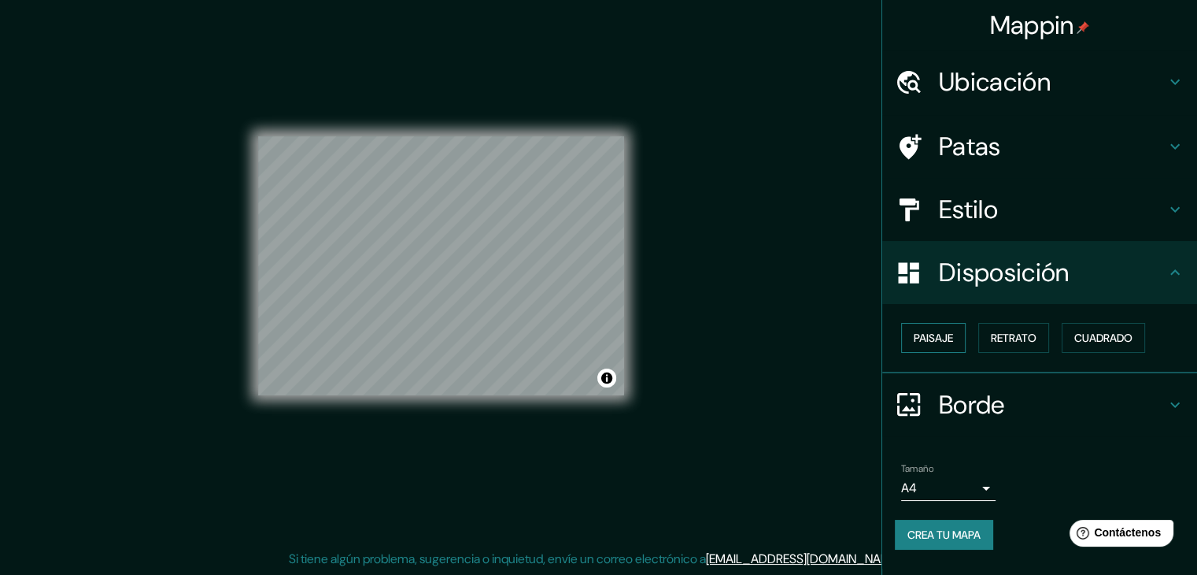
click at [949, 331] on font "Paisaje" at bounding box center [933, 338] width 39 height 14
click at [990, 331] on button "Retrato" at bounding box center [1013, 338] width 71 height 30
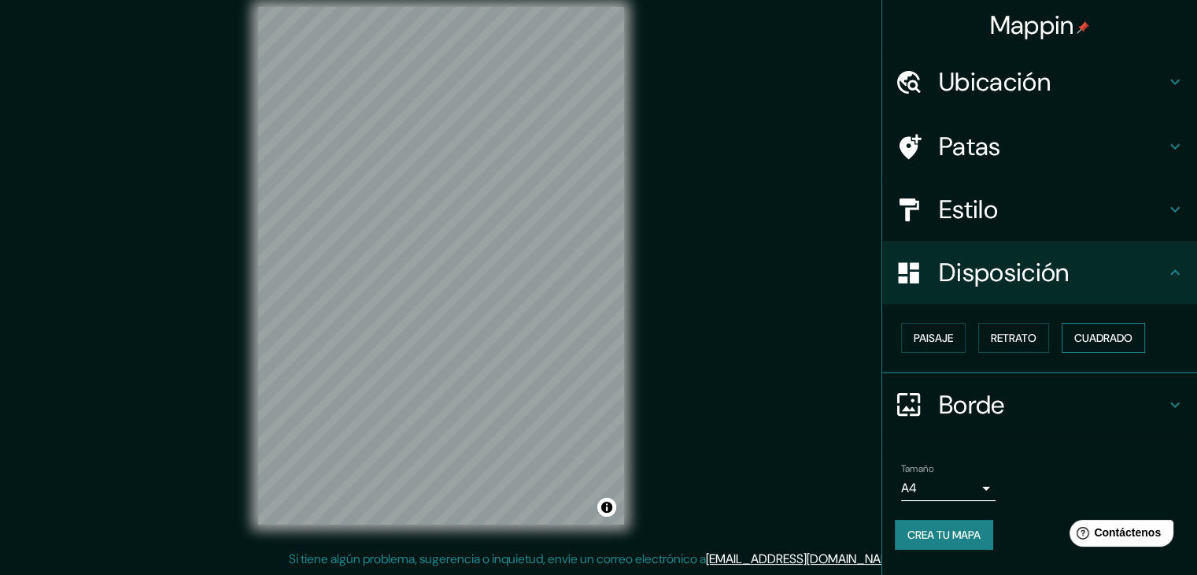
click at [1103, 338] on font "Cuadrado" at bounding box center [1103, 338] width 58 height 14
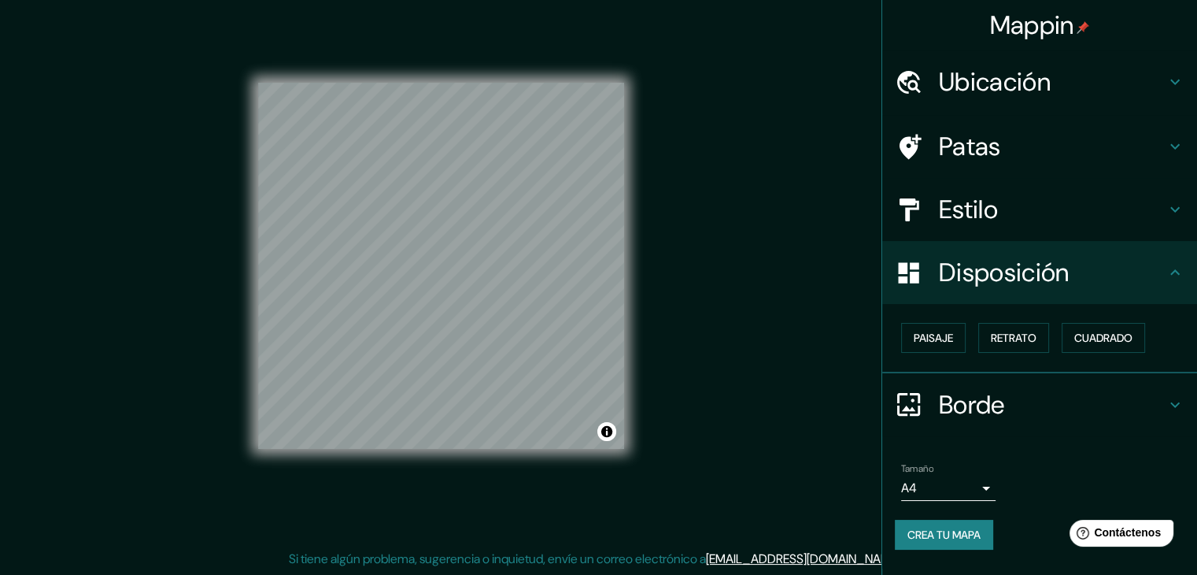
click at [991, 405] on font "Borde" at bounding box center [972, 404] width 66 height 33
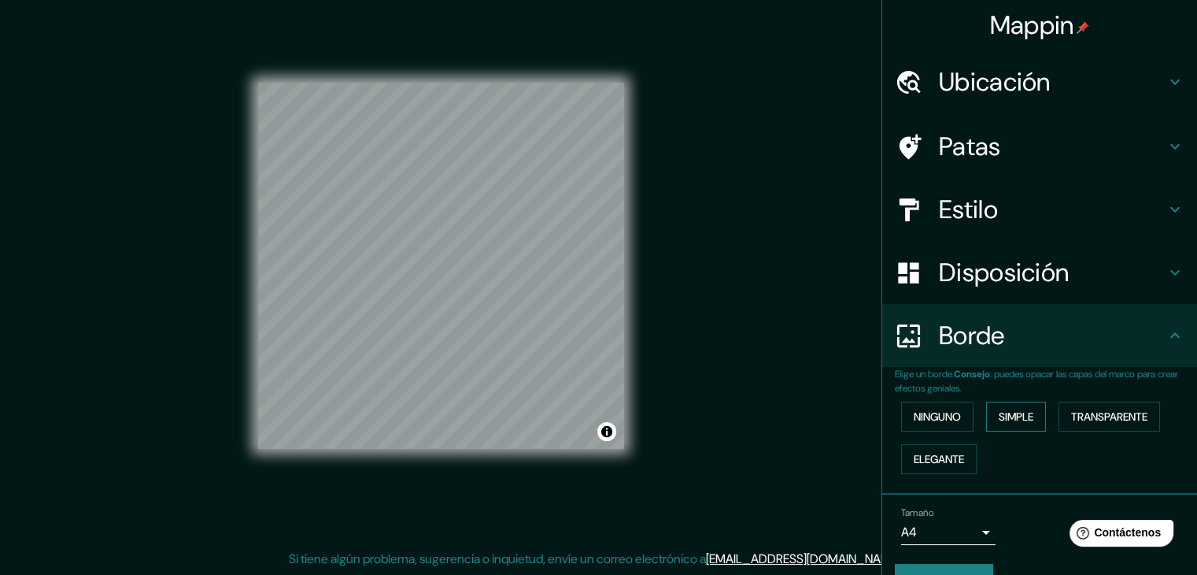
click at [999, 413] on font "Simple" at bounding box center [1016, 416] width 35 height 14
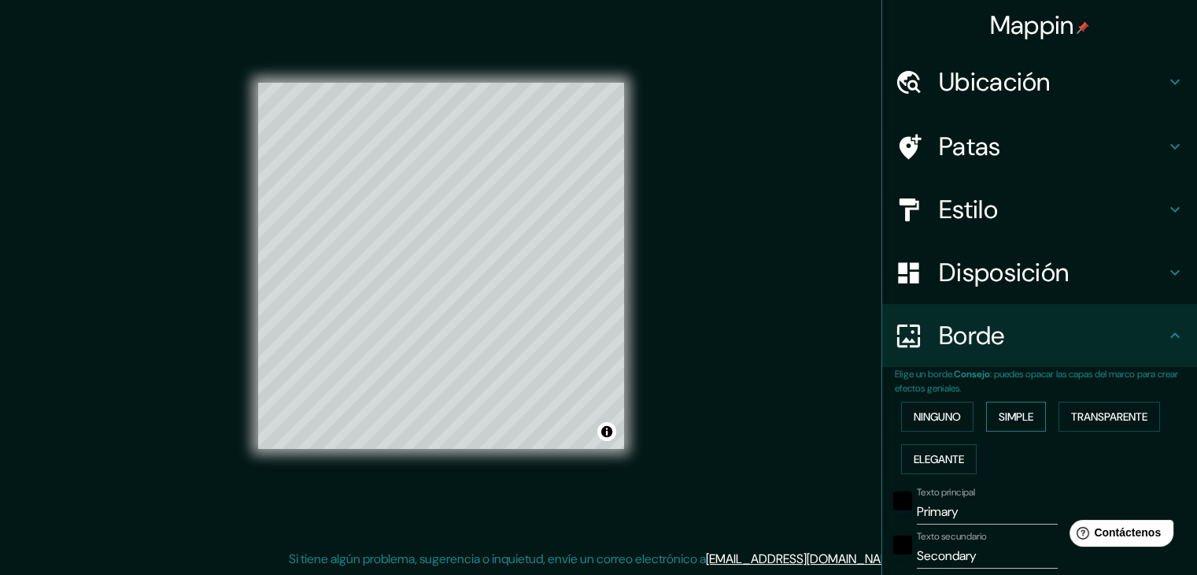
click at [999, 413] on font "Simple" at bounding box center [1016, 416] width 35 height 14
type input "37"
click at [935, 410] on font "Ninguno" at bounding box center [937, 416] width 47 height 14
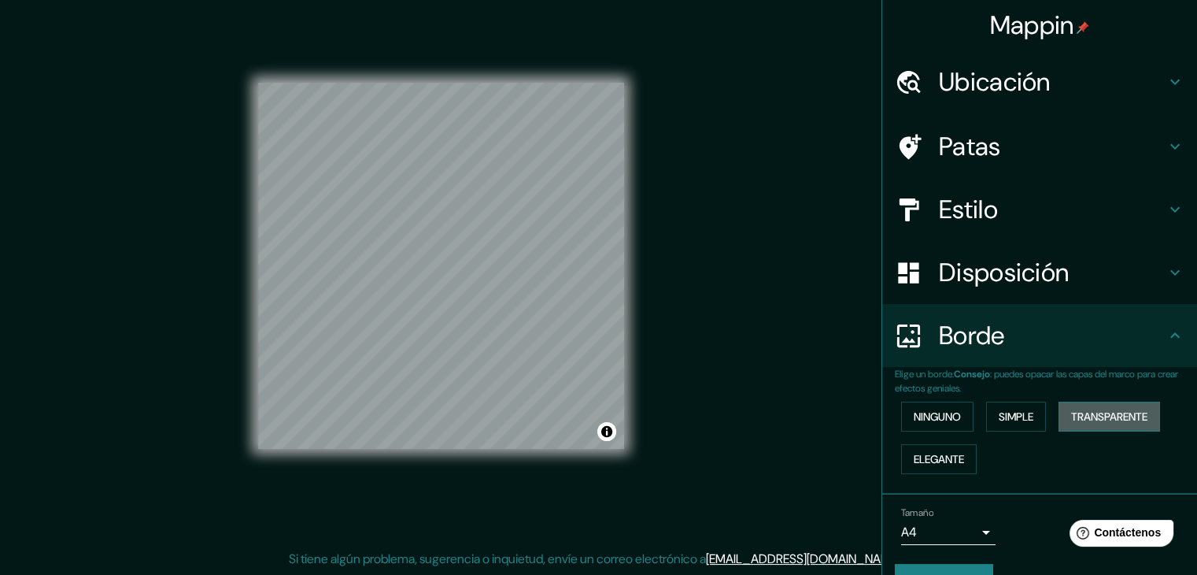
click at [1083, 419] on font "Transparente" at bounding box center [1109, 416] width 76 height 14
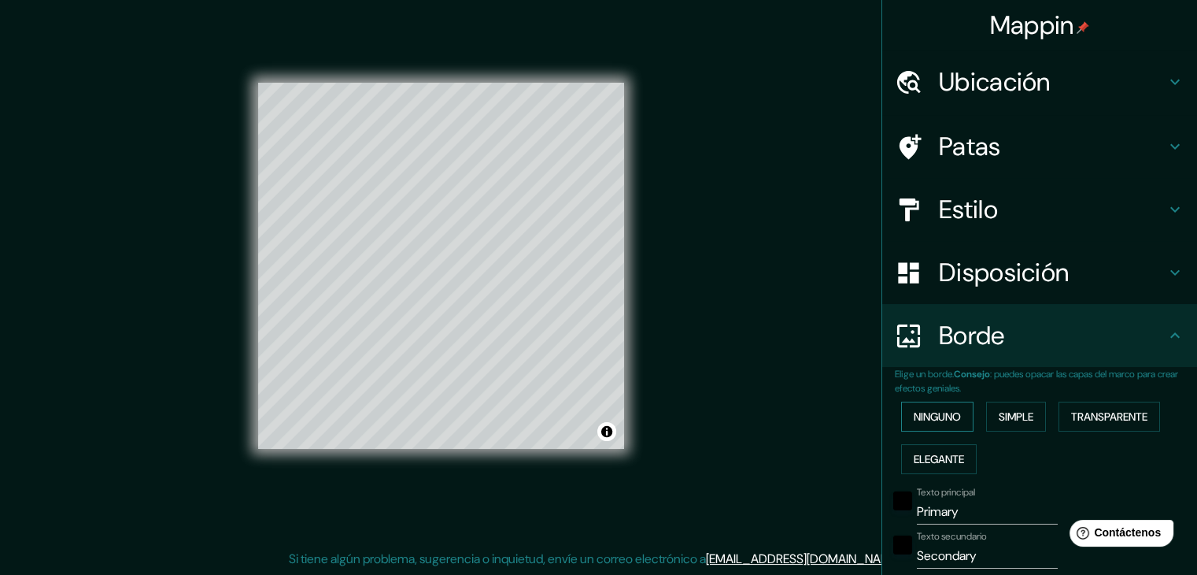
click at [947, 419] on font "Ninguno" at bounding box center [937, 416] width 47 height 14
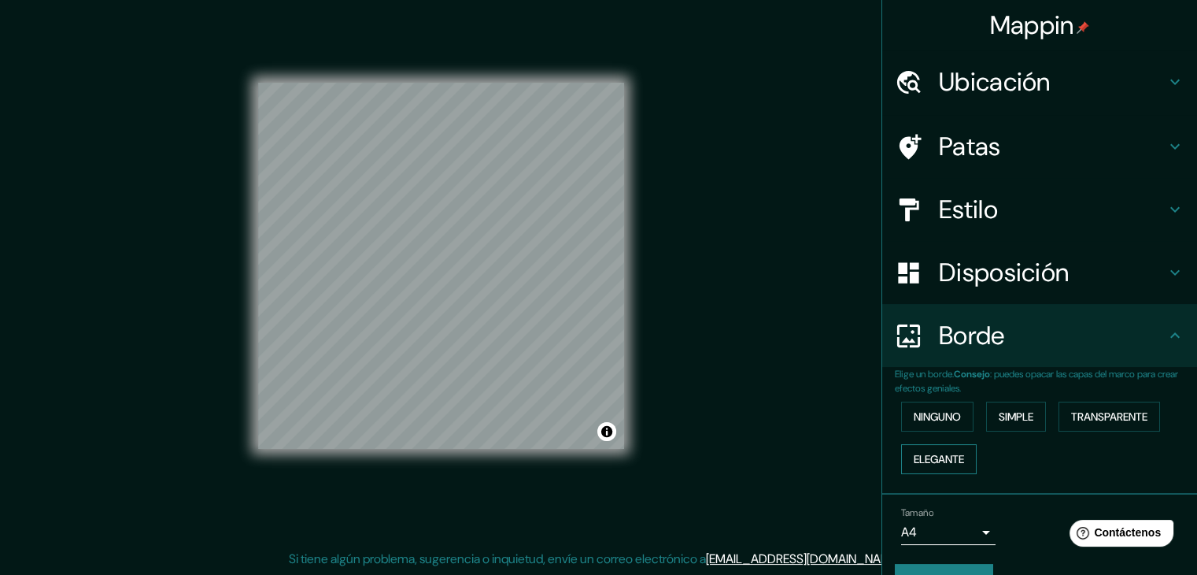
click at [940, 452] on font "Elegante" at bounding box center [939, 459] width 50 height 14
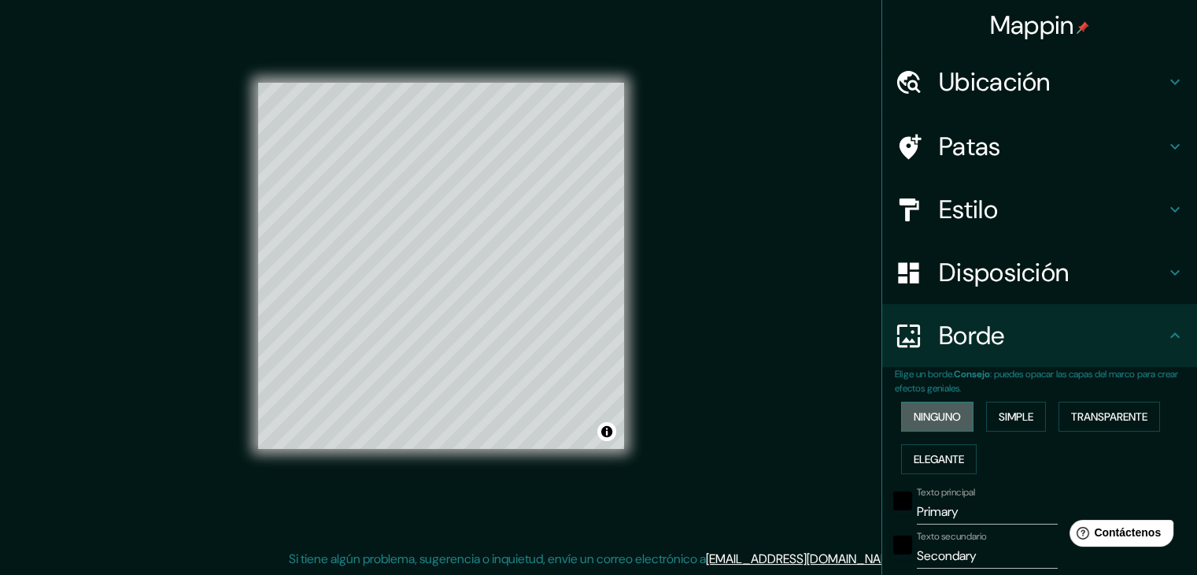
click at [931, 422] on font "Ninguno" at bounding box center [937, 416] width 47 height 14
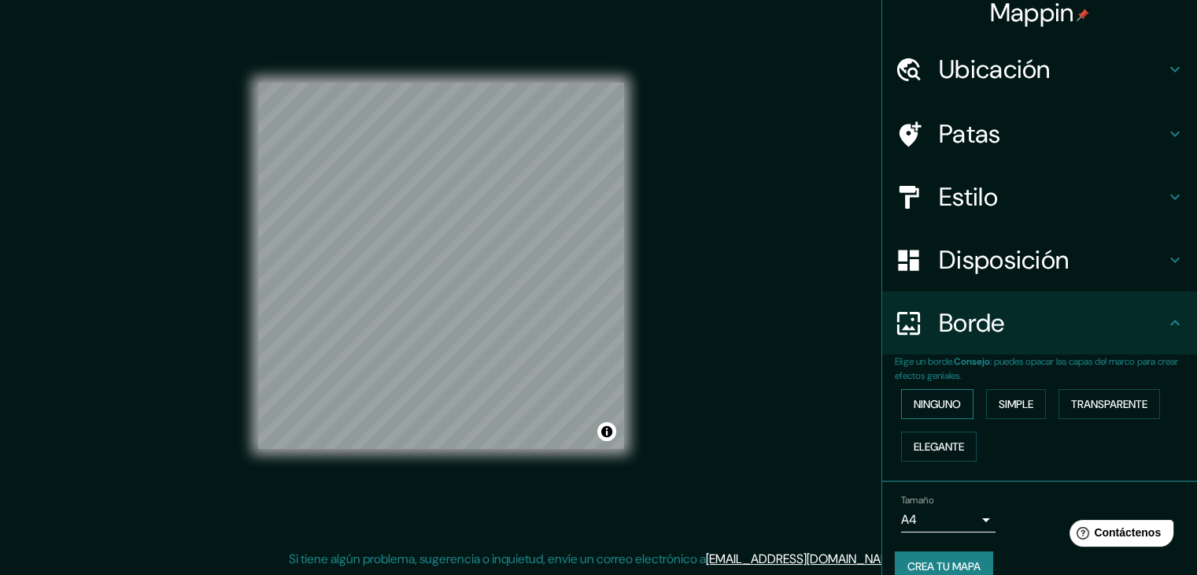
scroll to position [35, 0]
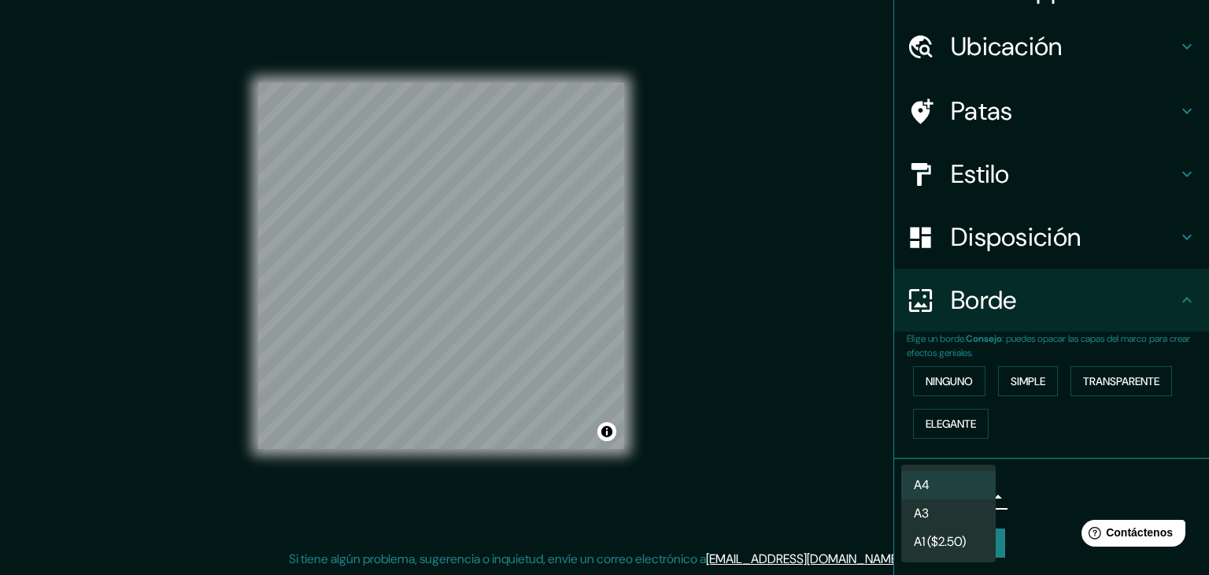
click at [972, 494] on body "Mappin Ubicación Cayena, [GEOGRAPHIC_DATA] [GEOGRAPHIC_DATA] [GEOGRAPHIC_DATA][…" at bounding box center [604, 269] width 1209 height 575
click at [1041, 498] on div at bounding box center [604, 287] width 1209 height 575
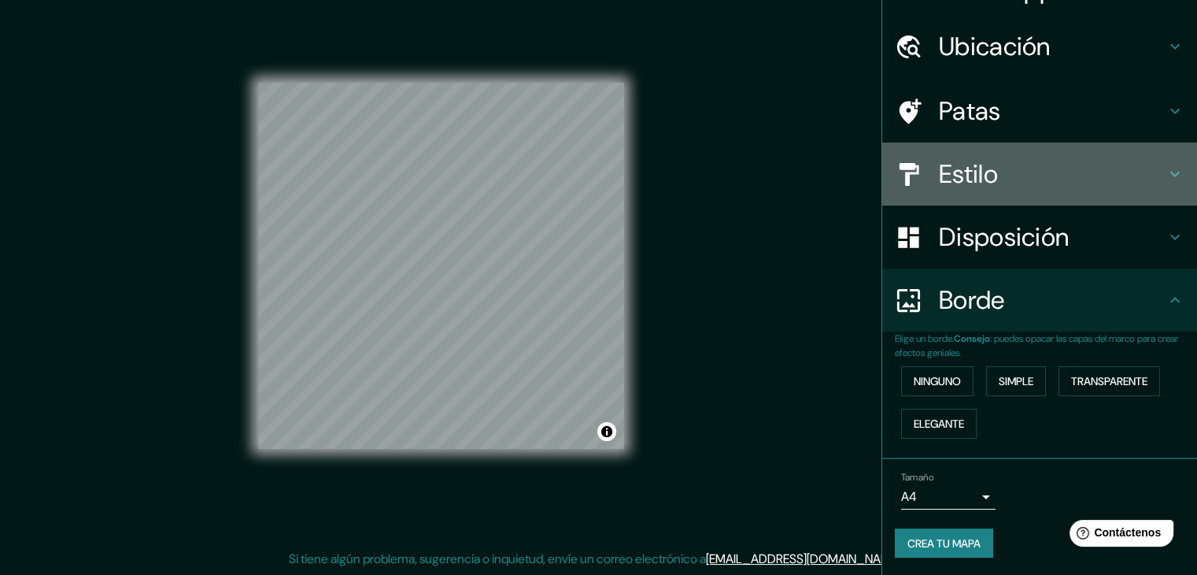
click at [943, 187] on font "Estilo" at bounding box center [968, 173] width 59 height 33
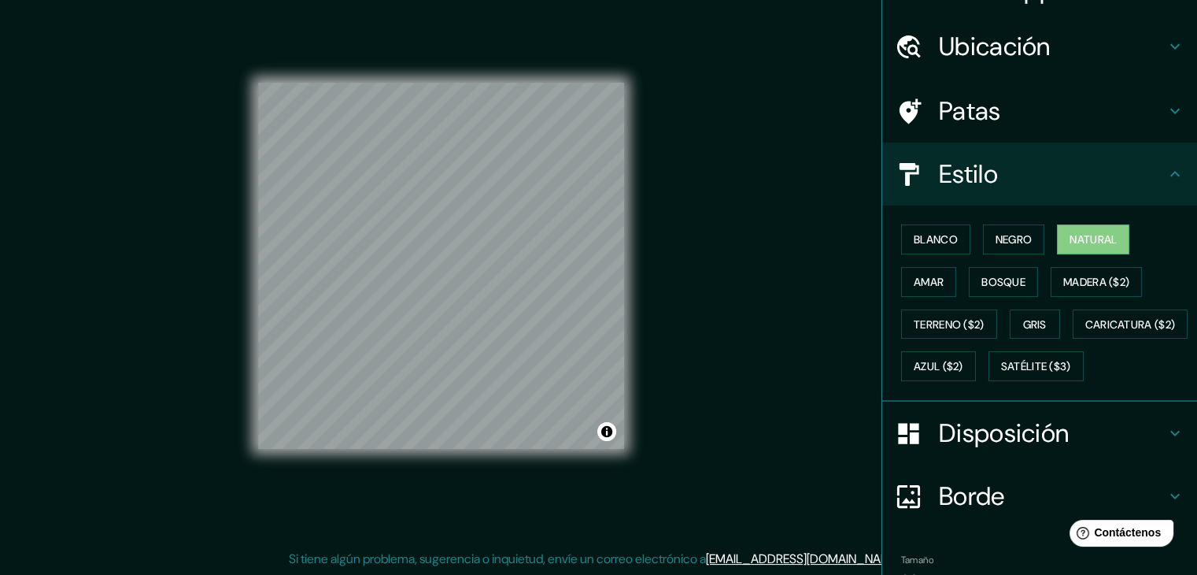
click at [1007, 92] on div "Patas" at bounding box center [1039, 110] width 315 height 63
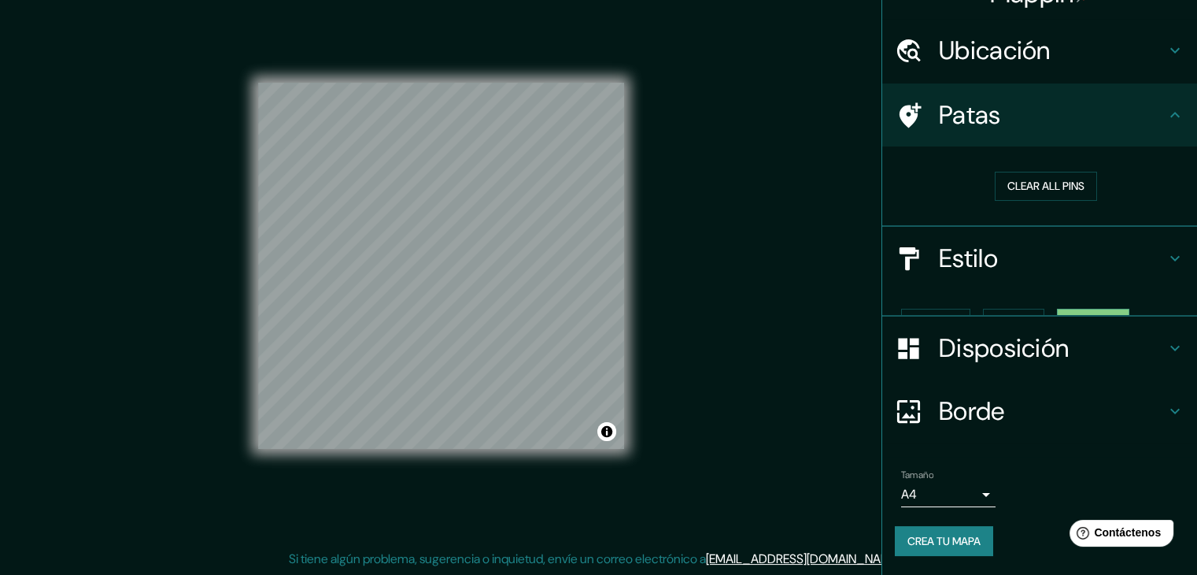
scroll to position [4, 0]
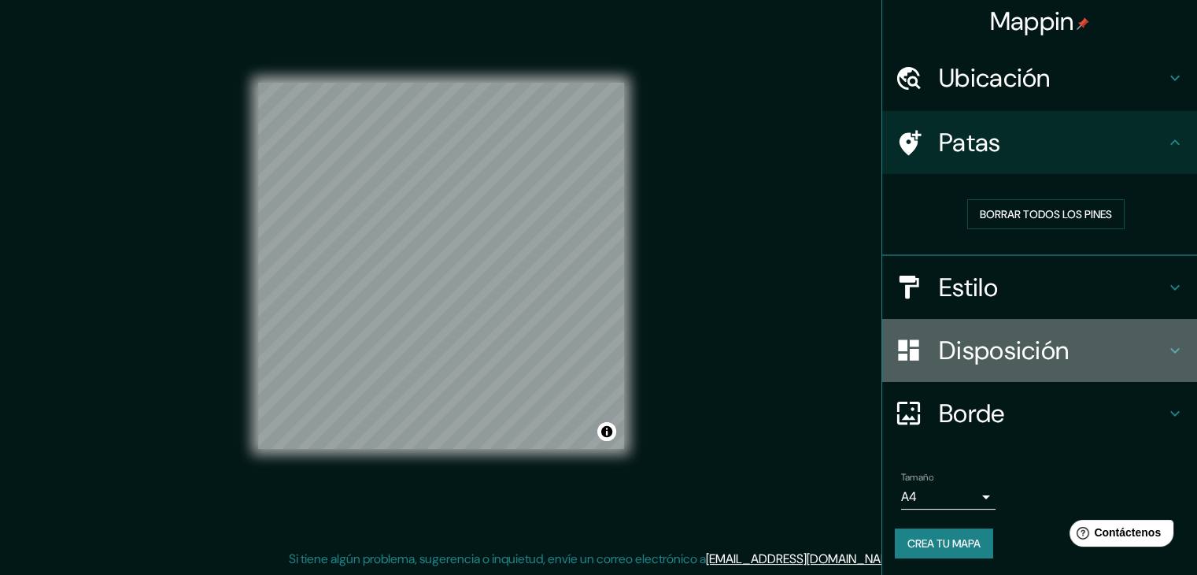
click at [1026, 327] on div "Disposición" at bounding box center [1039, 350] width 315 height 63
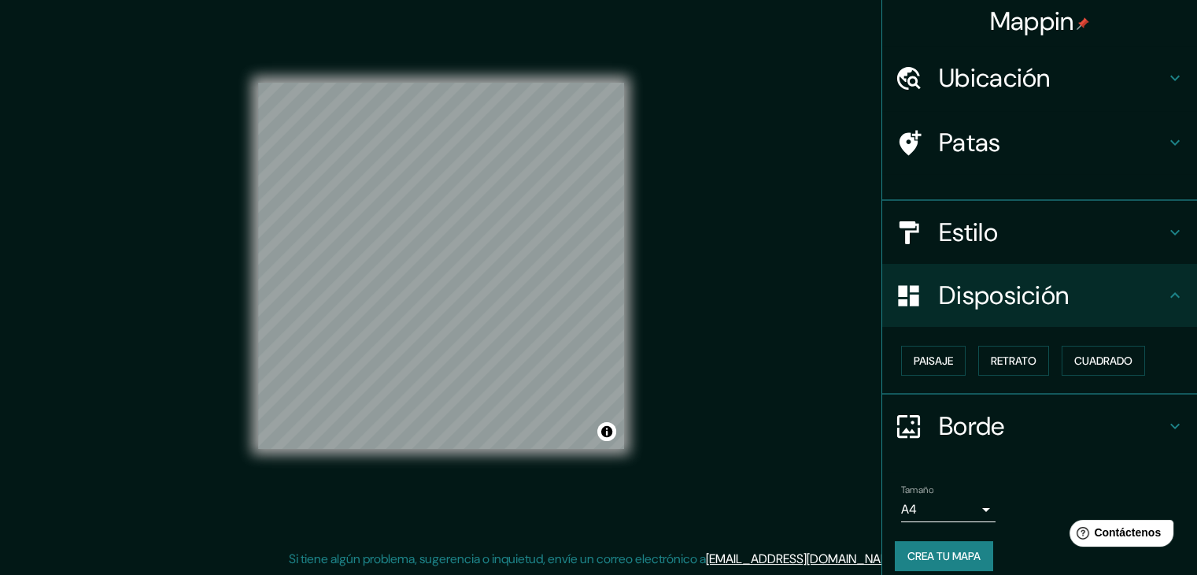
scroll to position [0, 0]
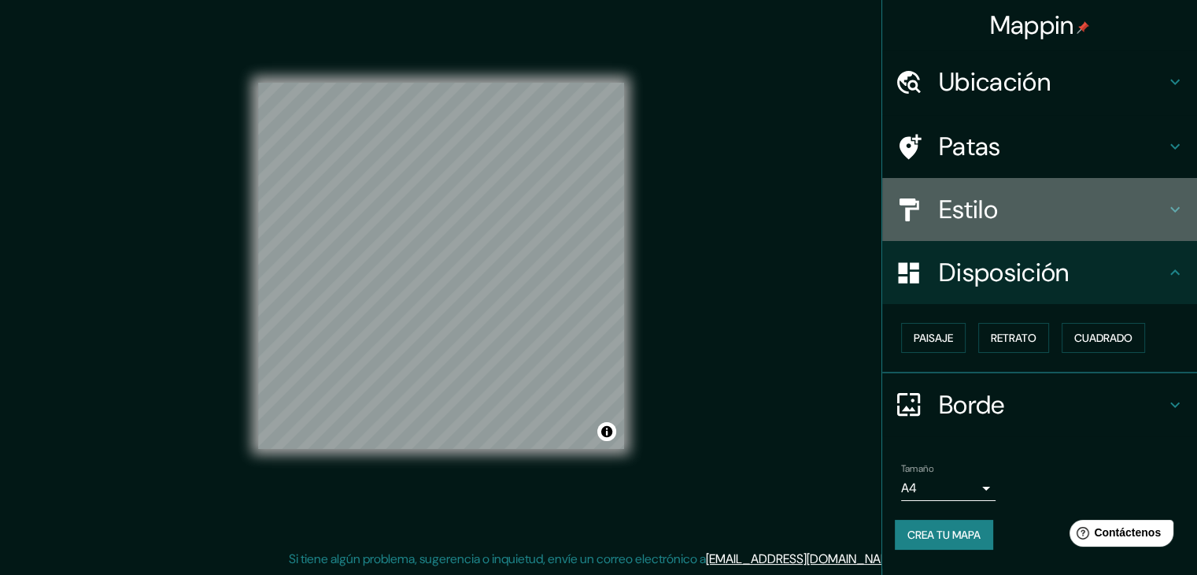
click at [1001, 220] on h4 "Estilo" at bounding box center [1052, 209] width 227 height 31
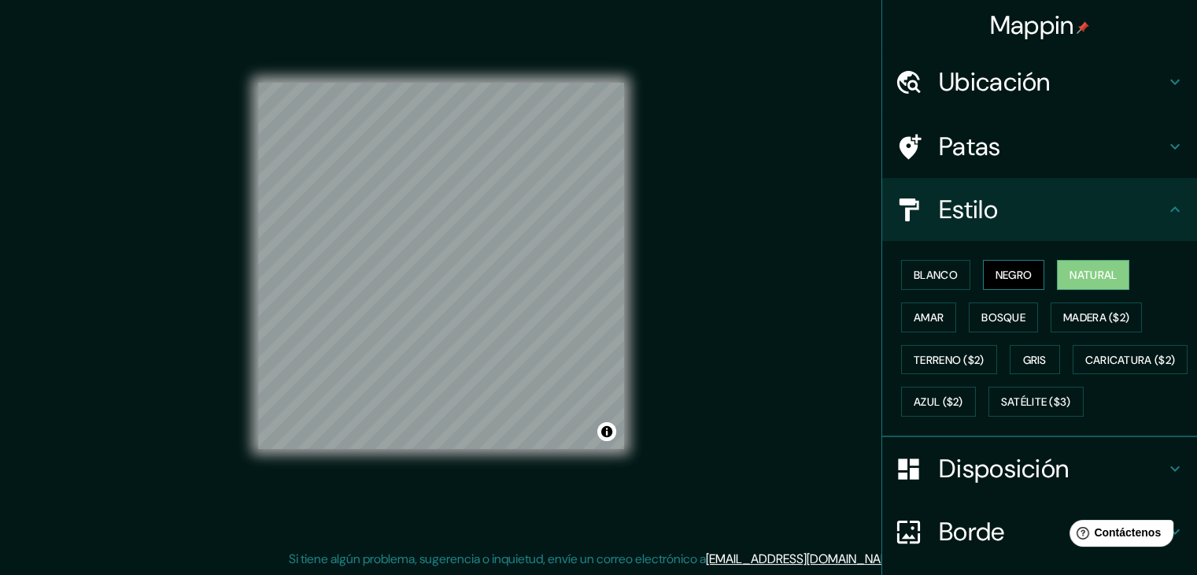
click at [1016, 265] on font "Negro" at bounding box center [1014, 274] width 37 height 20
click at [882, 275] on div "Blanco Negro Natural Amar Bosque Madera ($2) Terreno ($2) Gris Caricatura ($2) …" at bounding box center [1039, 339] width 315 height 196
click at [914, 277] on font "Blanco" at bounding box center [936, 275] width 44 height 14
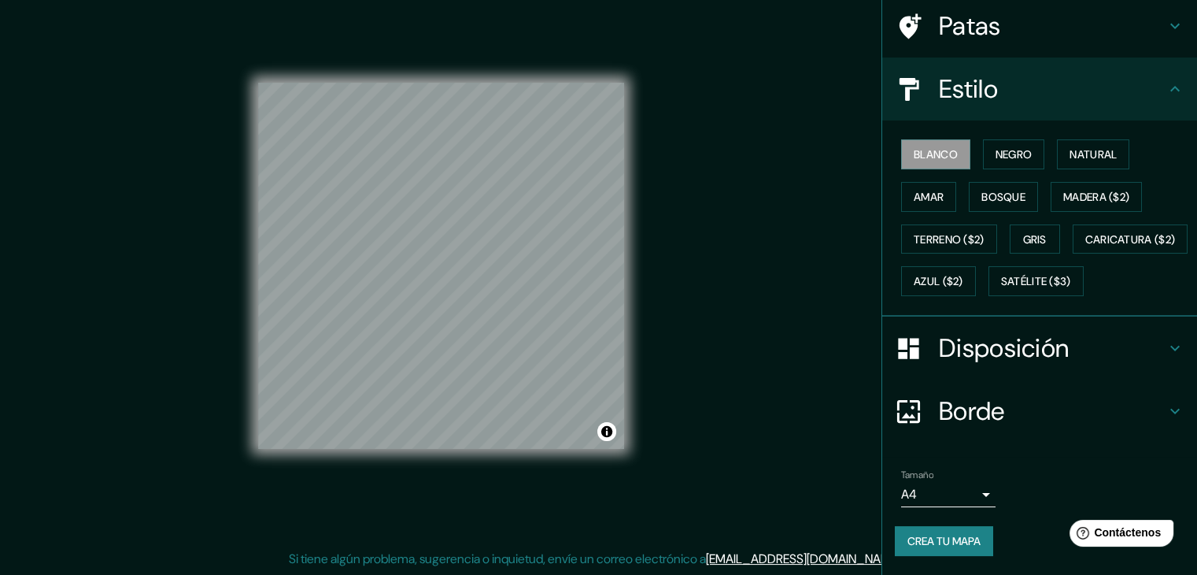
scroll to position [159, 0]
click at [959, 532] on font "Crea tu mapa" at bounding box center [943, 540] width 73 height 20
click at [608, 427] on button "Activar o desactivar atribución" at bounding box center [606, 431] width 19 height 19
click at [573, 423] on div "© Mapbox © OpenStreetMap Mejorar este mapa" at bounding box center [489, 431] width 209 height 16
click at [574, 430] on font "Mejorar este mapa" at bounding box center [553, 431] width 83 height 11
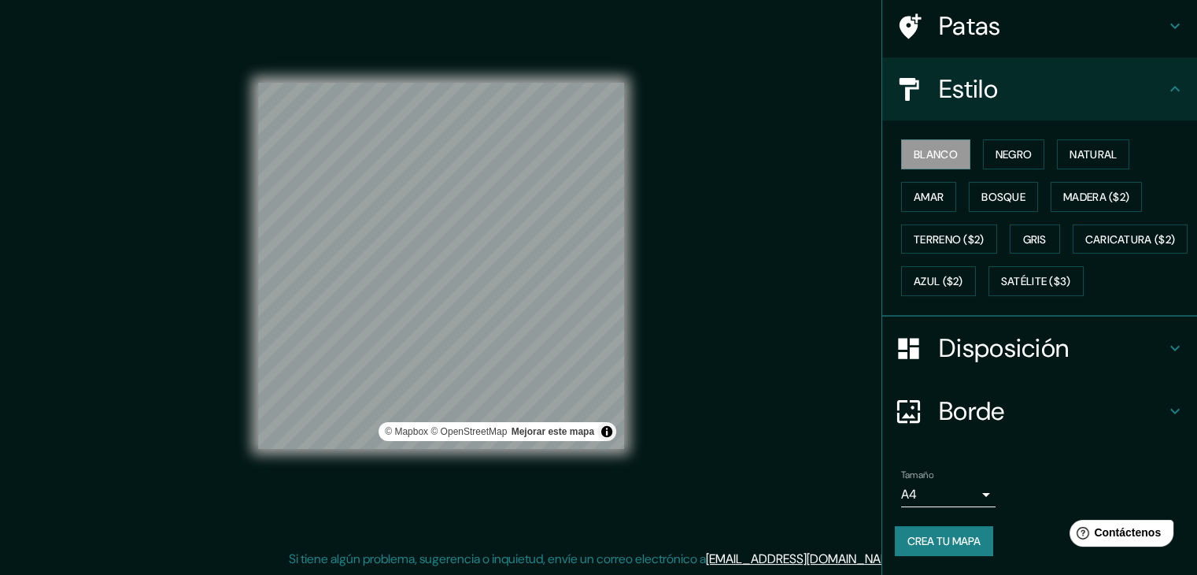
click at [661, 272] on div "Mappin Ubicación Cayena, [GEOGRAPHIC_DATA] Cayena [GEOGRAPHIC_DATA] [GEOGRAPHIC…" at bounding box center [598, 278] width 1197 height 593
